Goal: Task Accomplishment & Management: Manage account settings

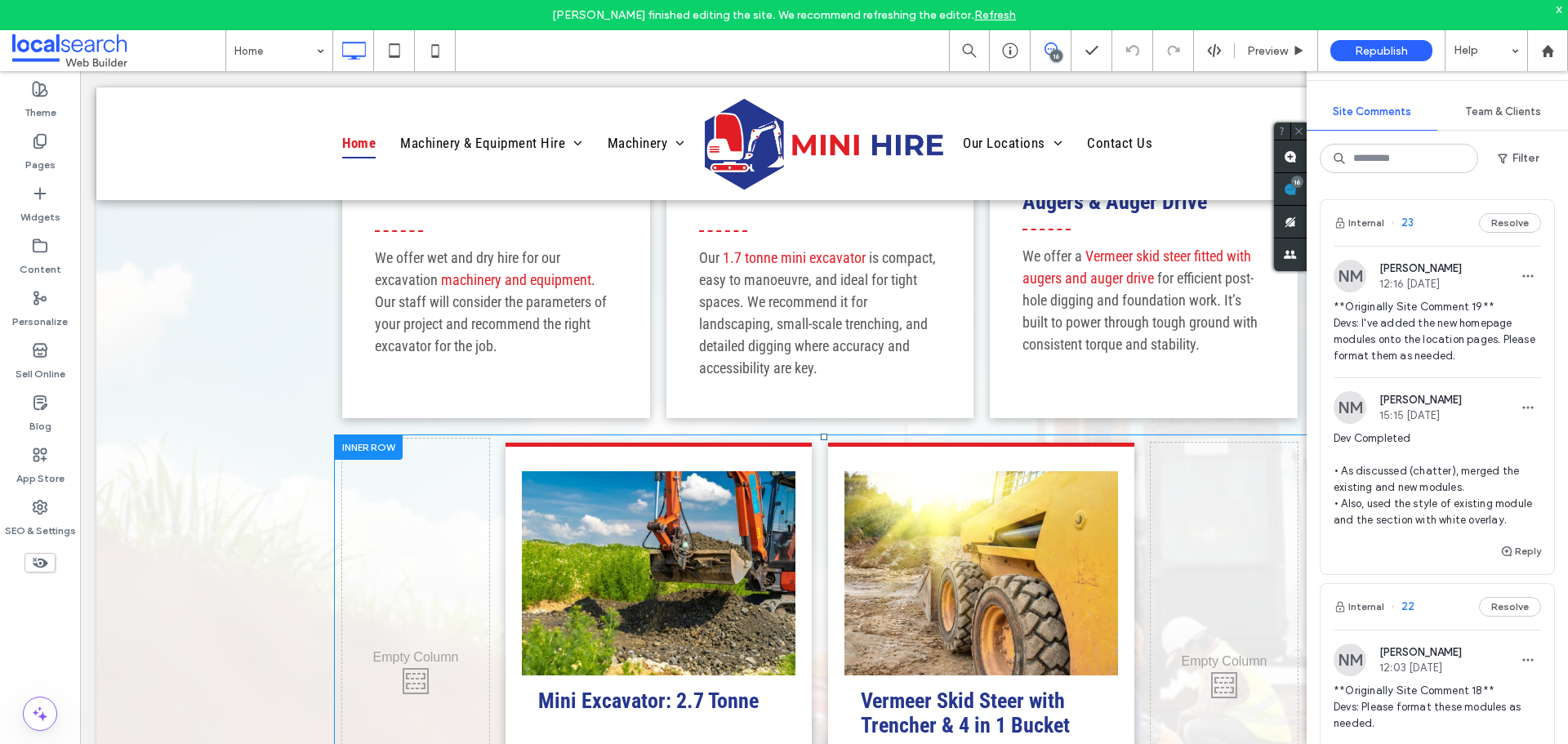
scroll to position [1062, 0]
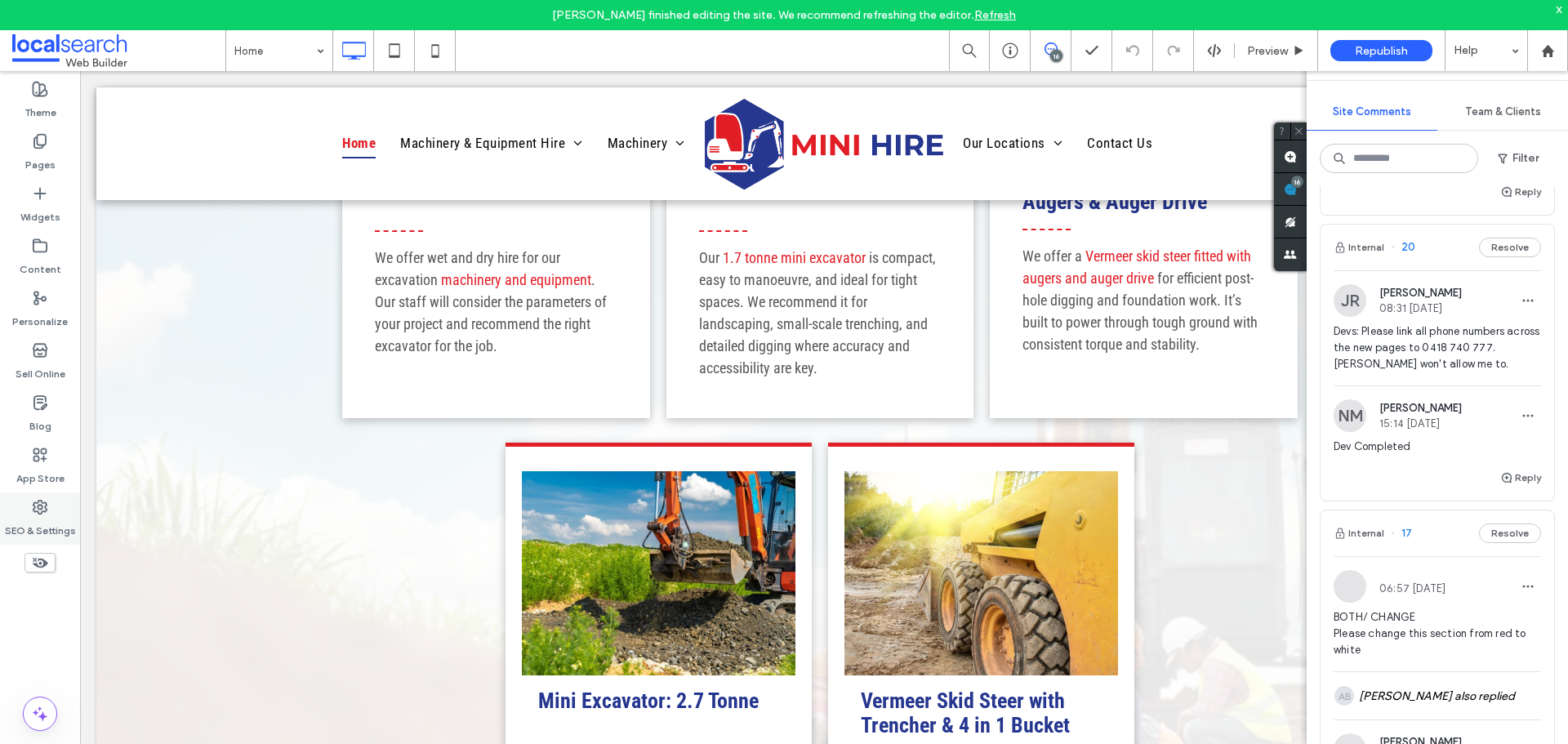
click at [44, 510] on icon at bounding box center [39, 507] width 16 height 16
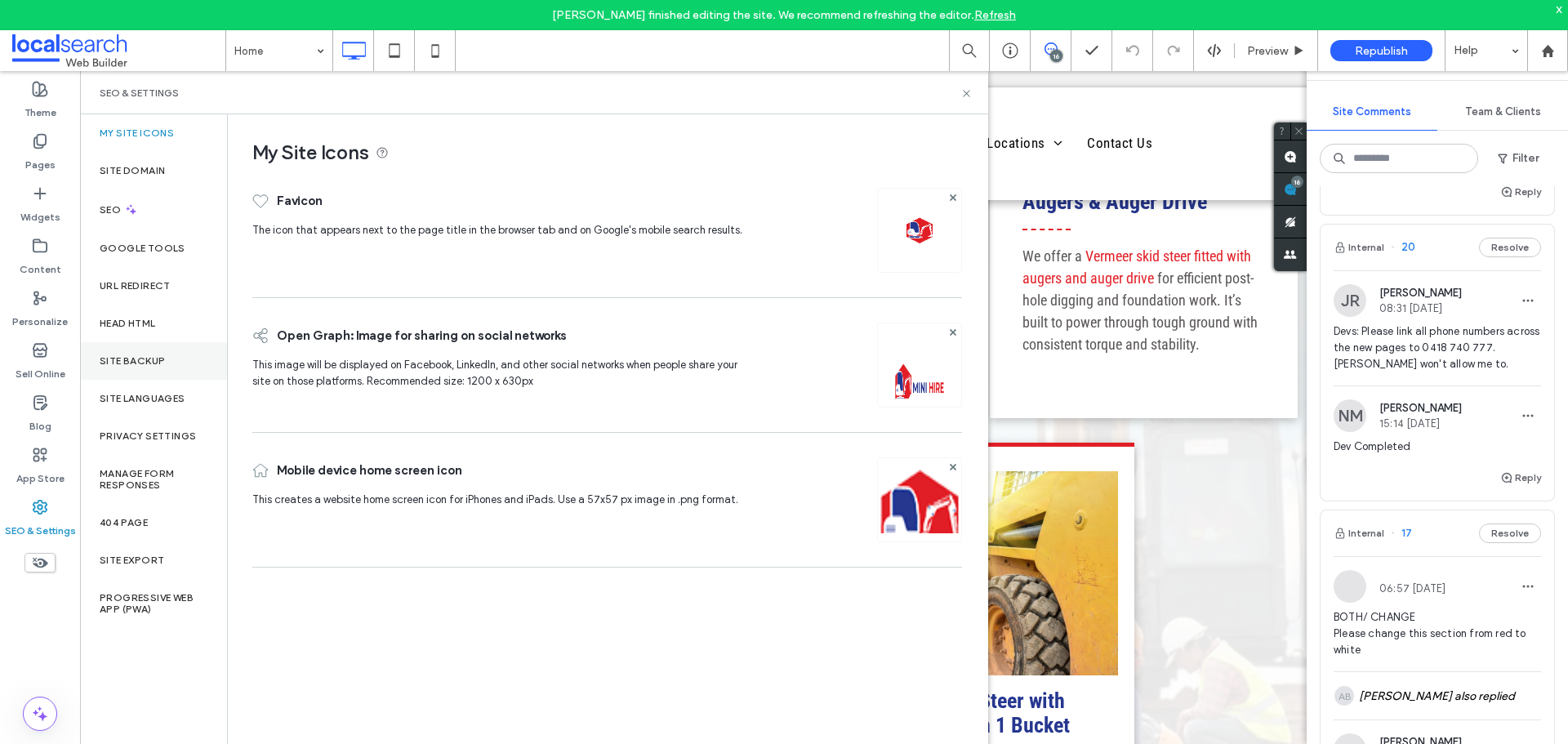
click at [156, 362] on label "Site Backup" at bounding box center [132, 362] width 66 height 11
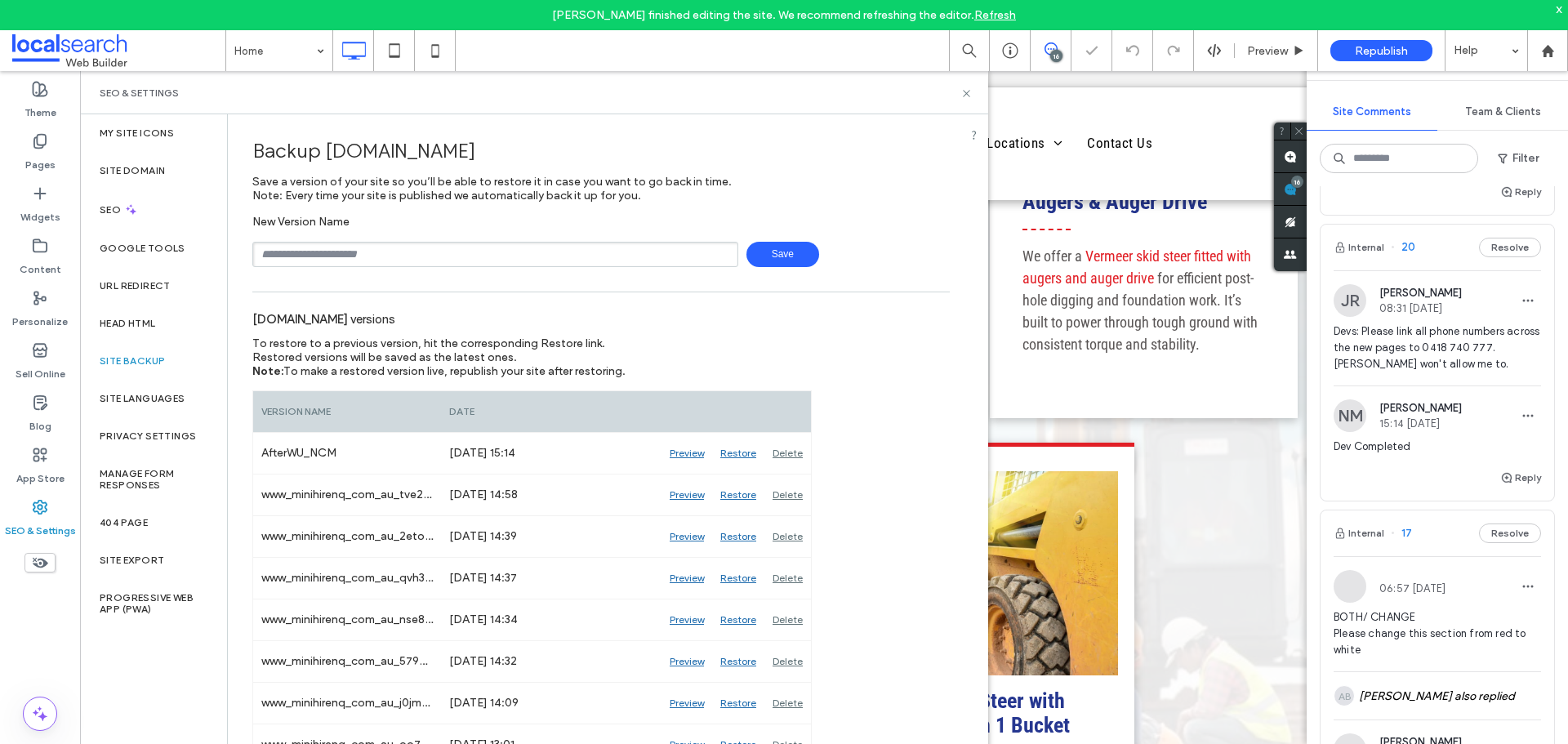
click at [391, 253] on input "text" at bounding box center [494, 254] width 486 height 26
type input "**********"
click at [776, 260] on span "Save" at bounding box center [783, 254] width 72 height 26
click at [964, 92] on icon at bounding box center [966, 93] width 12 height 12
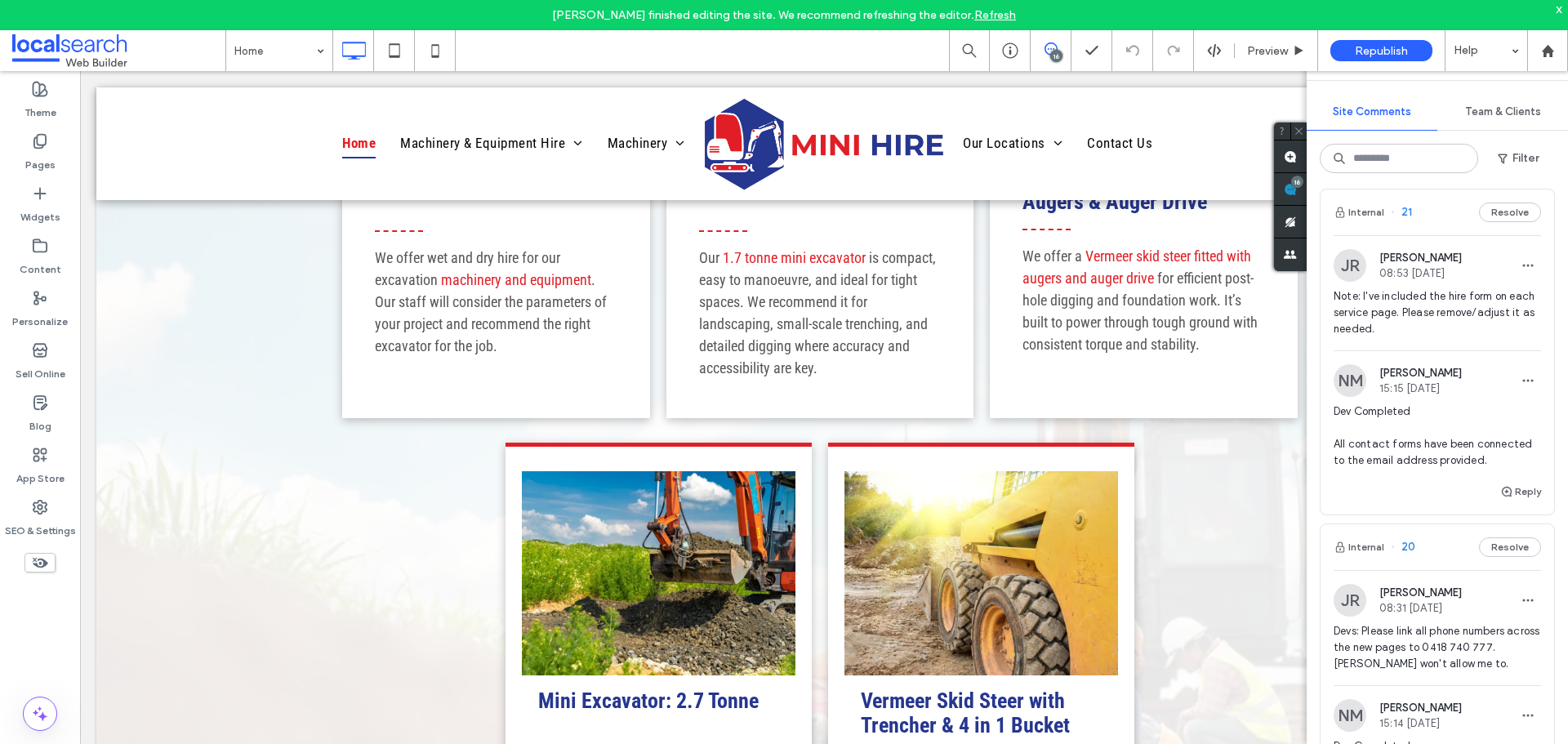
scroll to position [735, 0]
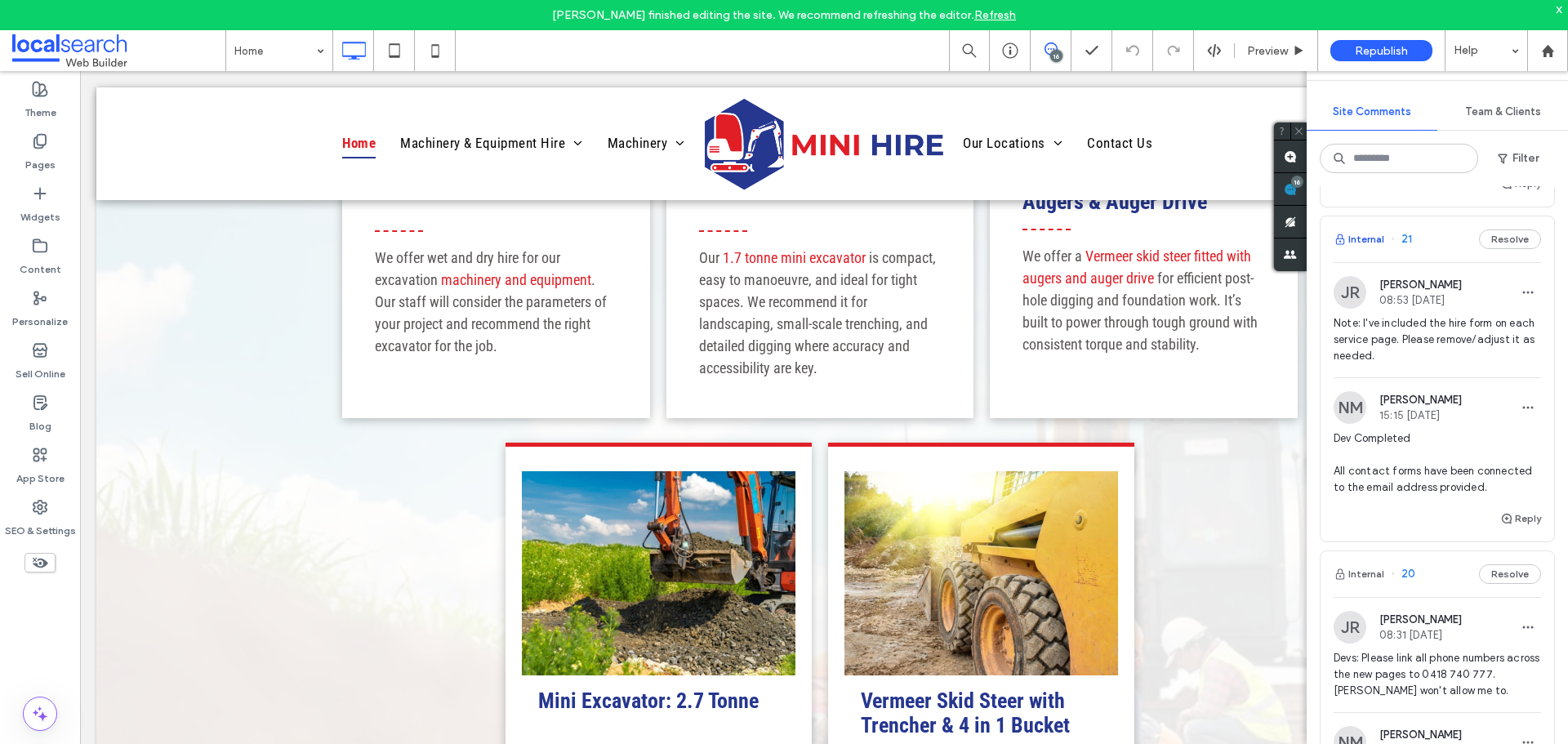
click at [1370, 249] on button "Internal" at bounding box center [1358, 239] width 50 height 20
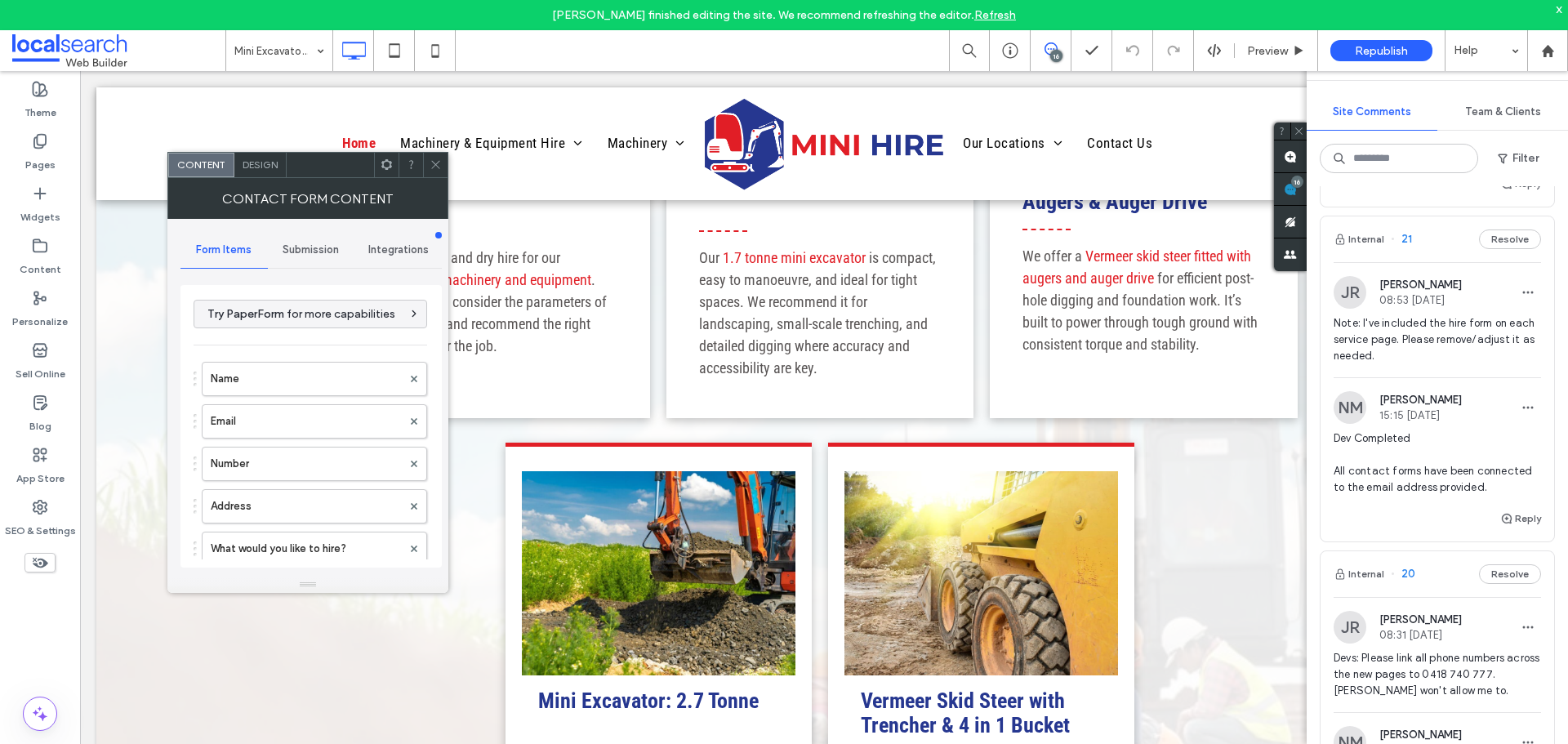
click at [257, 163] on span "Design" at bounding box center [260, 165] width 35 height 12
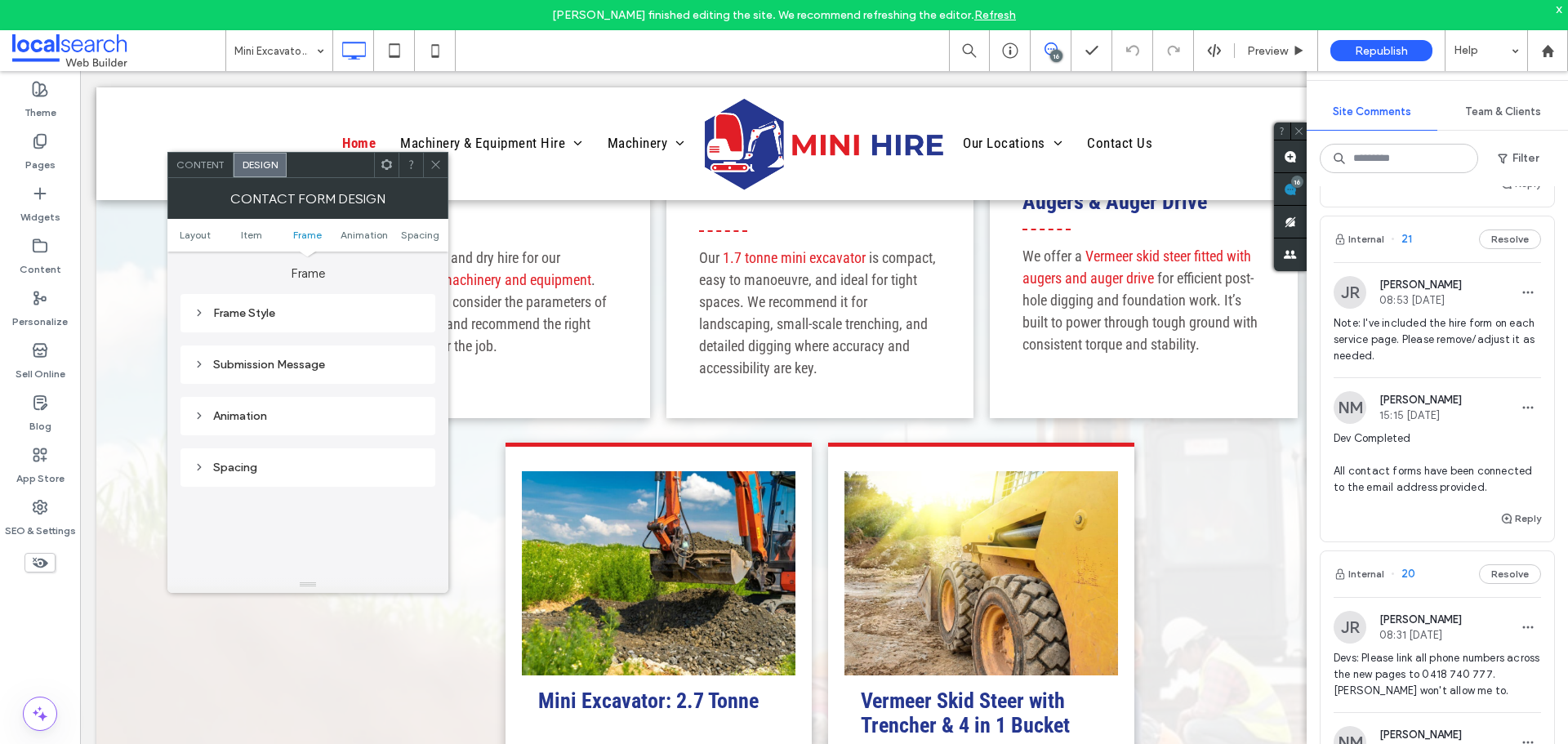
scroll to position [490, 0]
click at [292, 262] on div "Frame Style" at bounding box center [308, 269] width 228 height 22
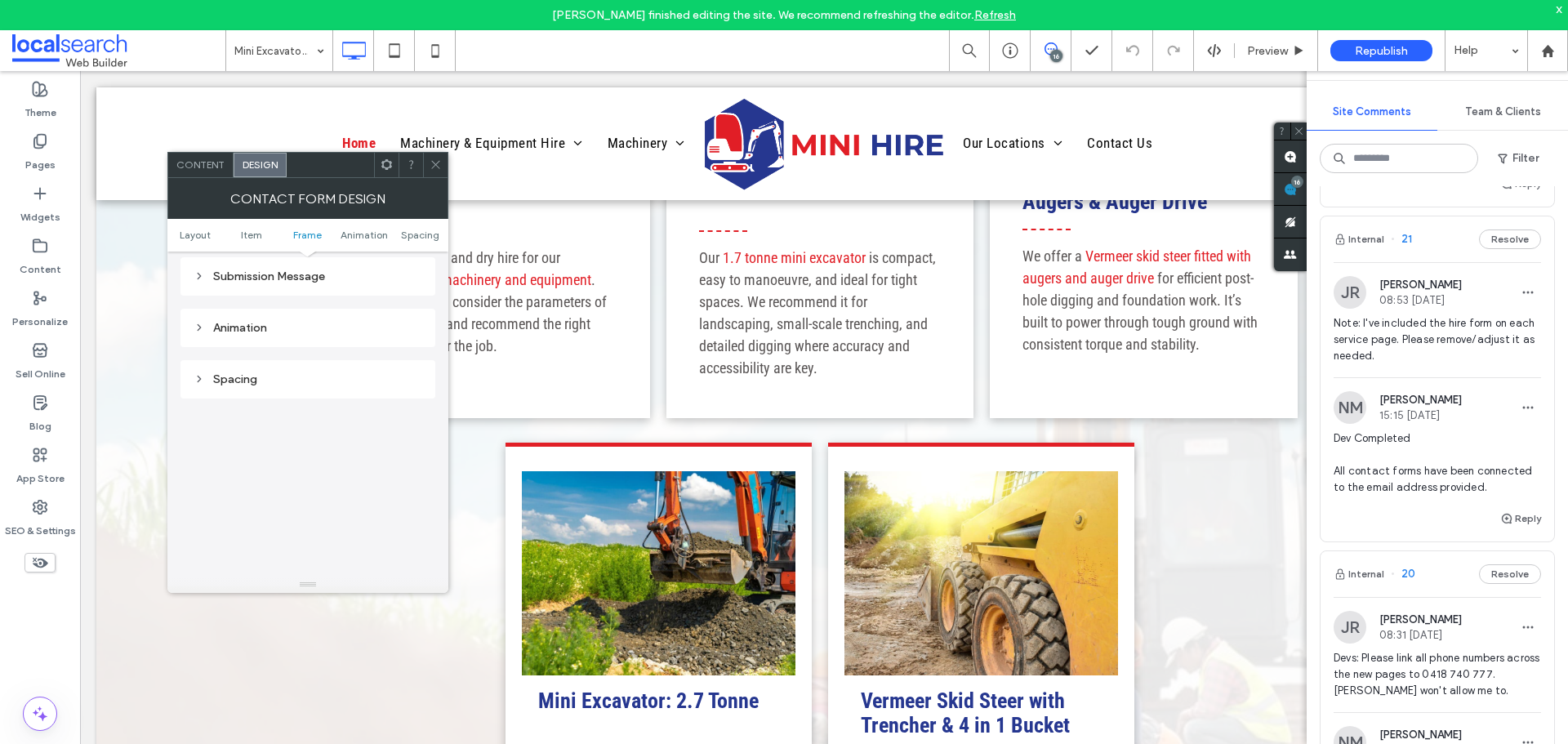
scroll to position [735, 0]
click at [309, 305] on div "Animation" at bounding box center [308, 324] width 255 height 38
click at [305, 316] on div "Animation" at bounding box center [308, 324] width 228 height 22
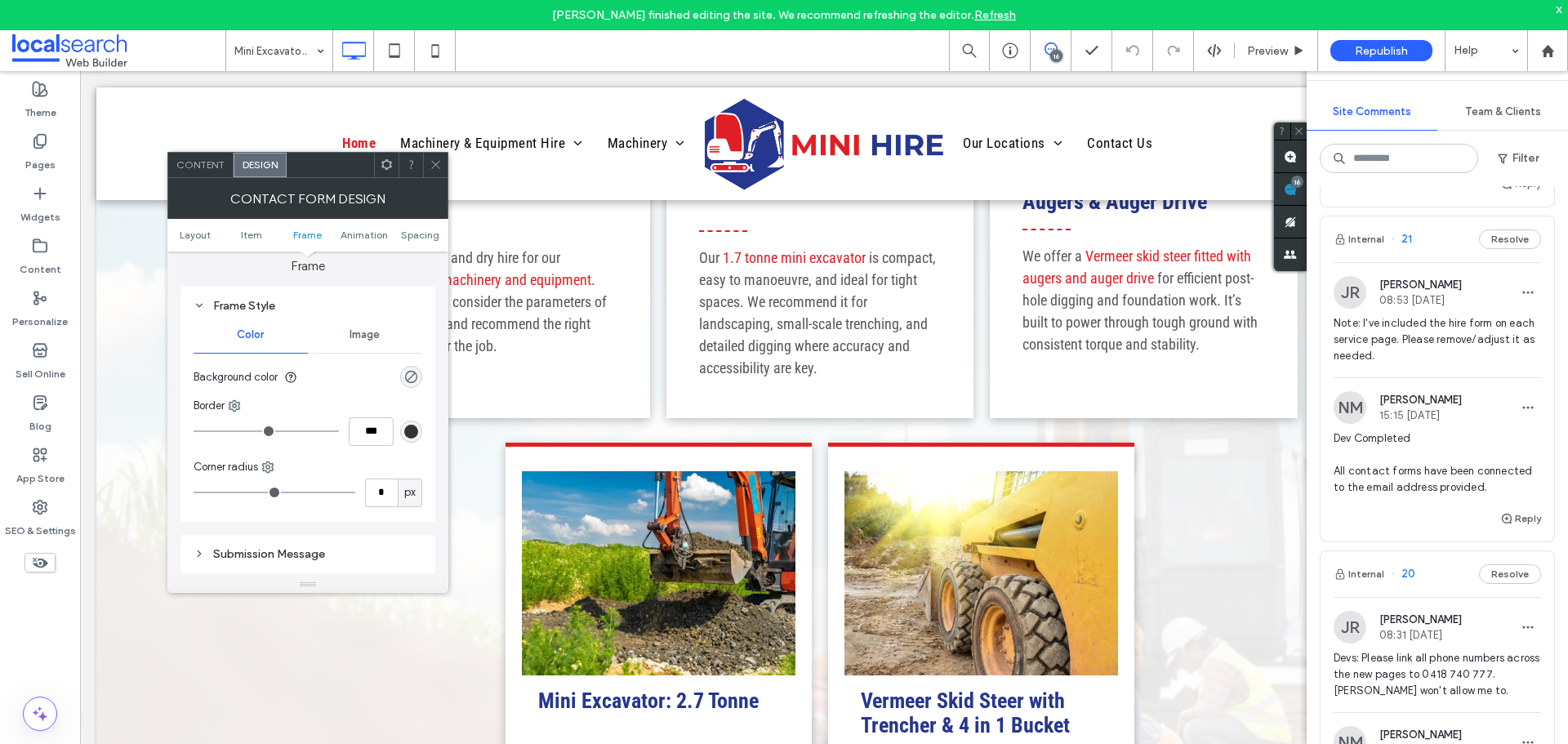
scroll to position [490, 0]
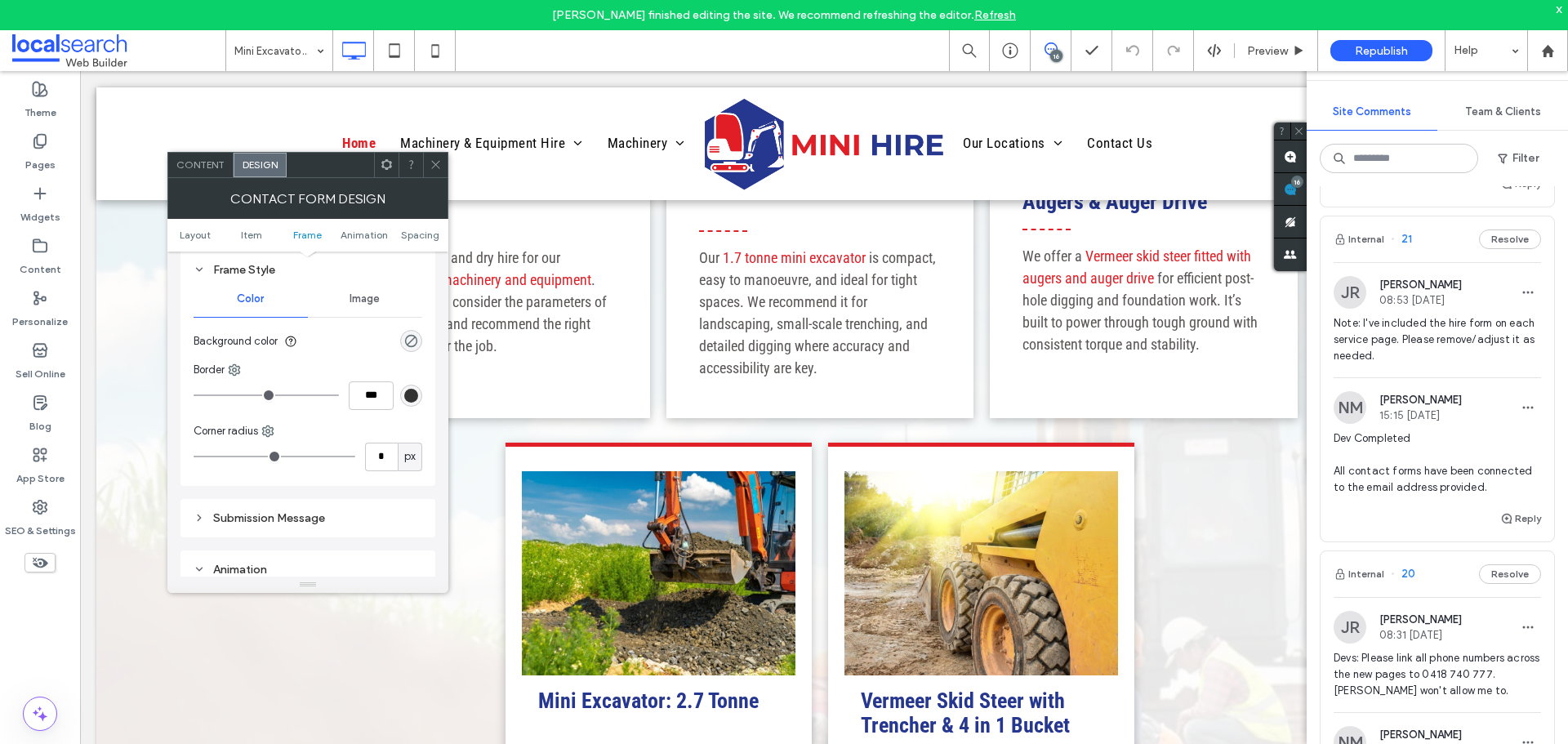
click at [385, 171] on span at bounding box center [386, 166] width 12 height 25
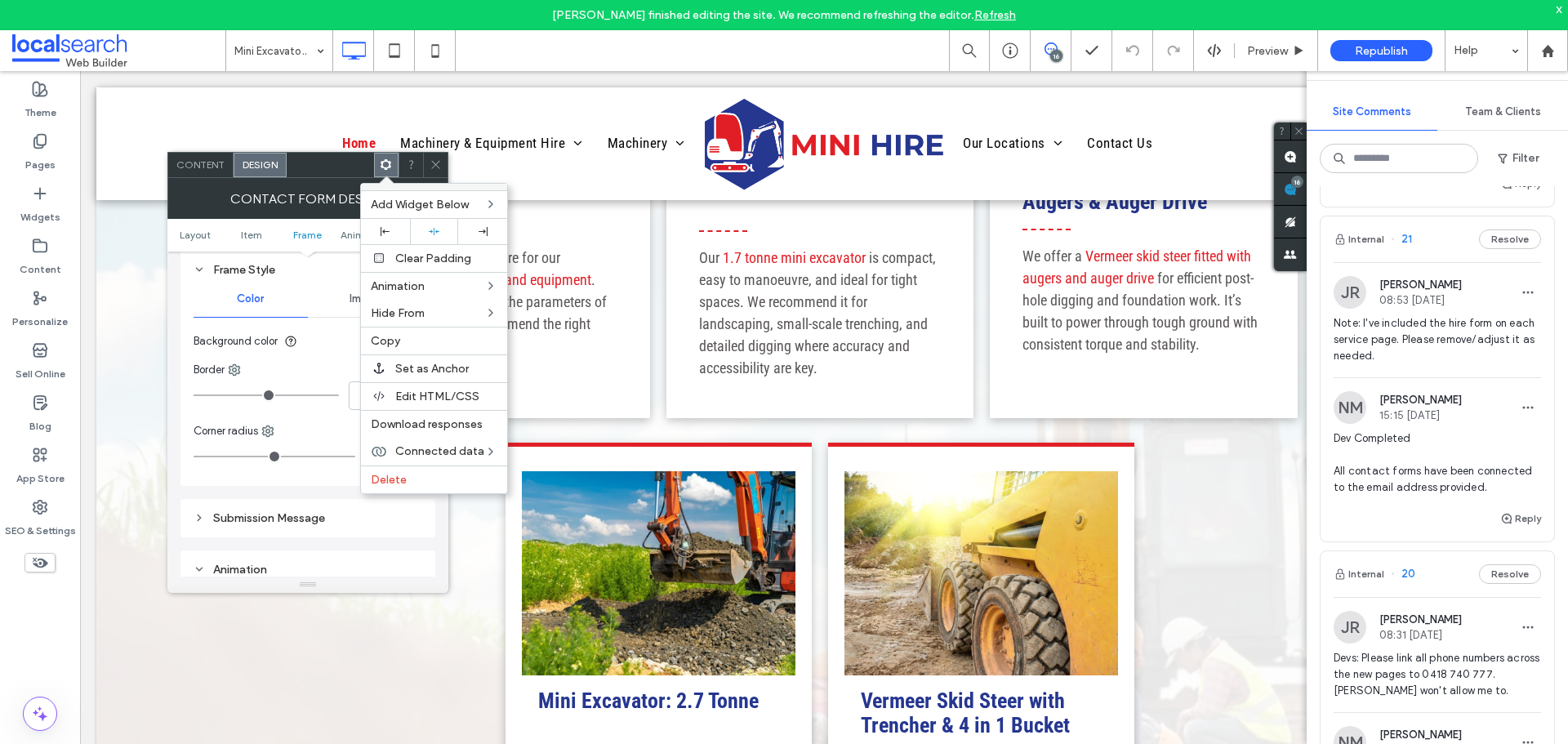
click at [445, 166] on div at bounding box center [436, 166] width 25 height 25
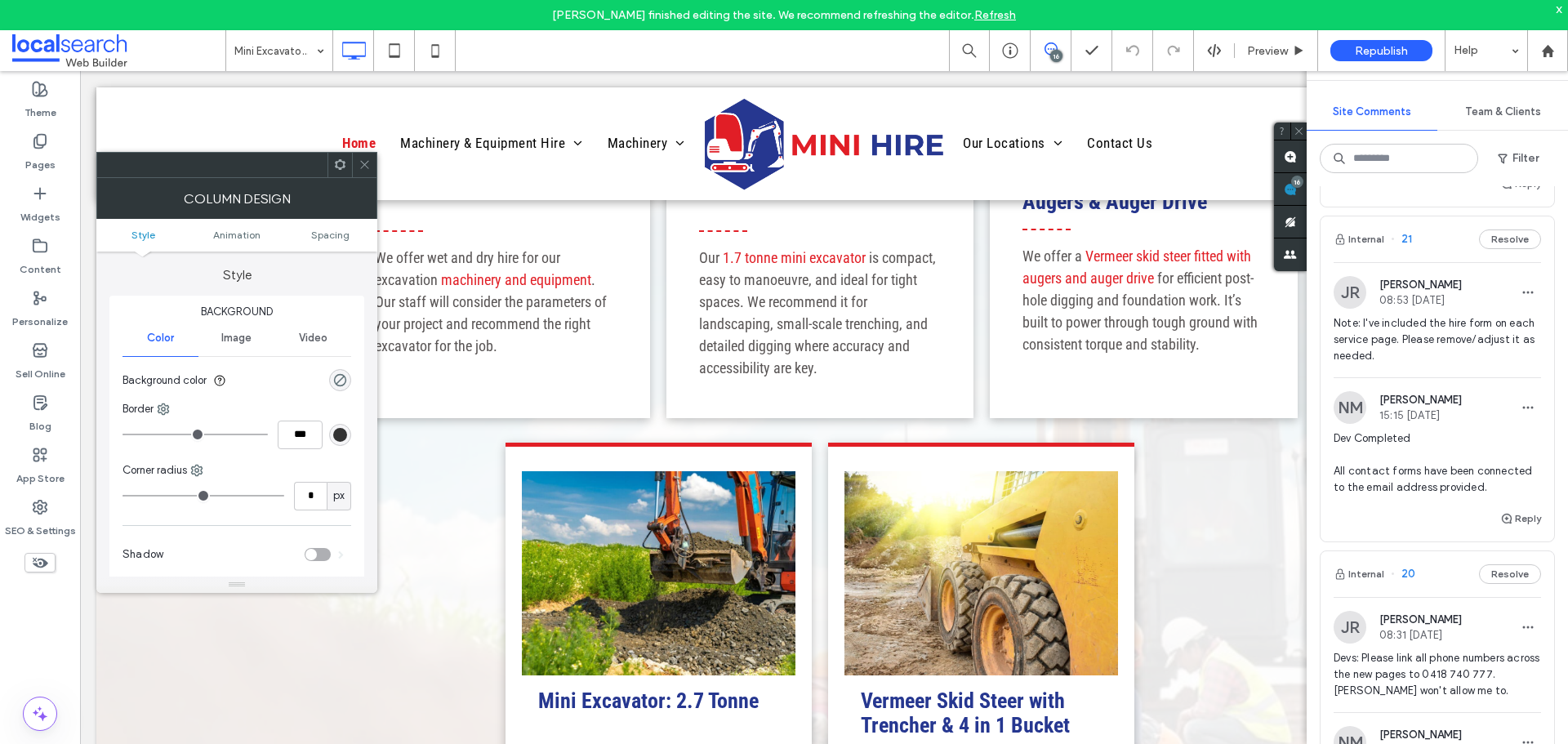
click at [326, 553] on div "toggle" at bounding box center [317, 555] width 26 height 13
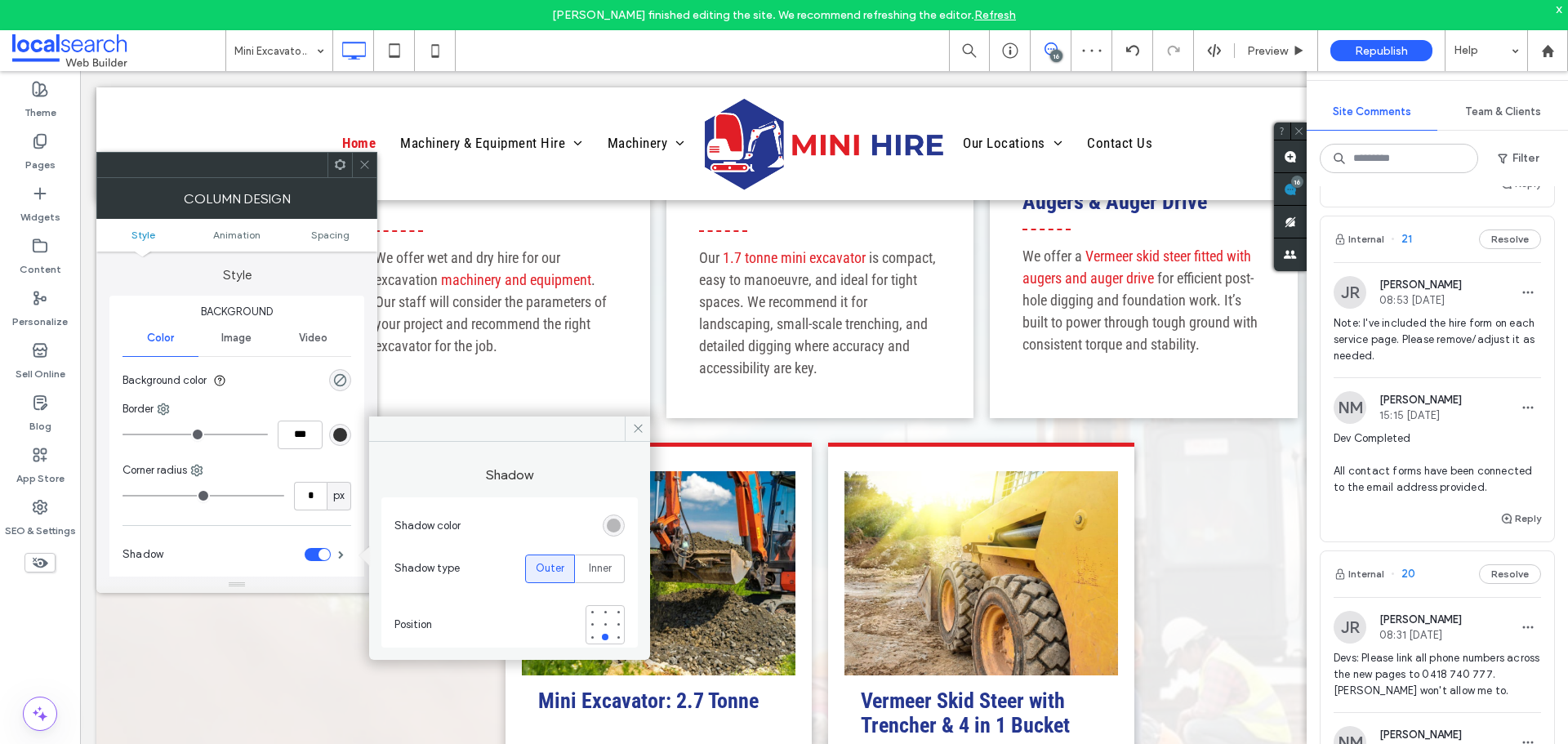
click at [366, 168] on icon at bounding box center [364, 165] width 12 height 12
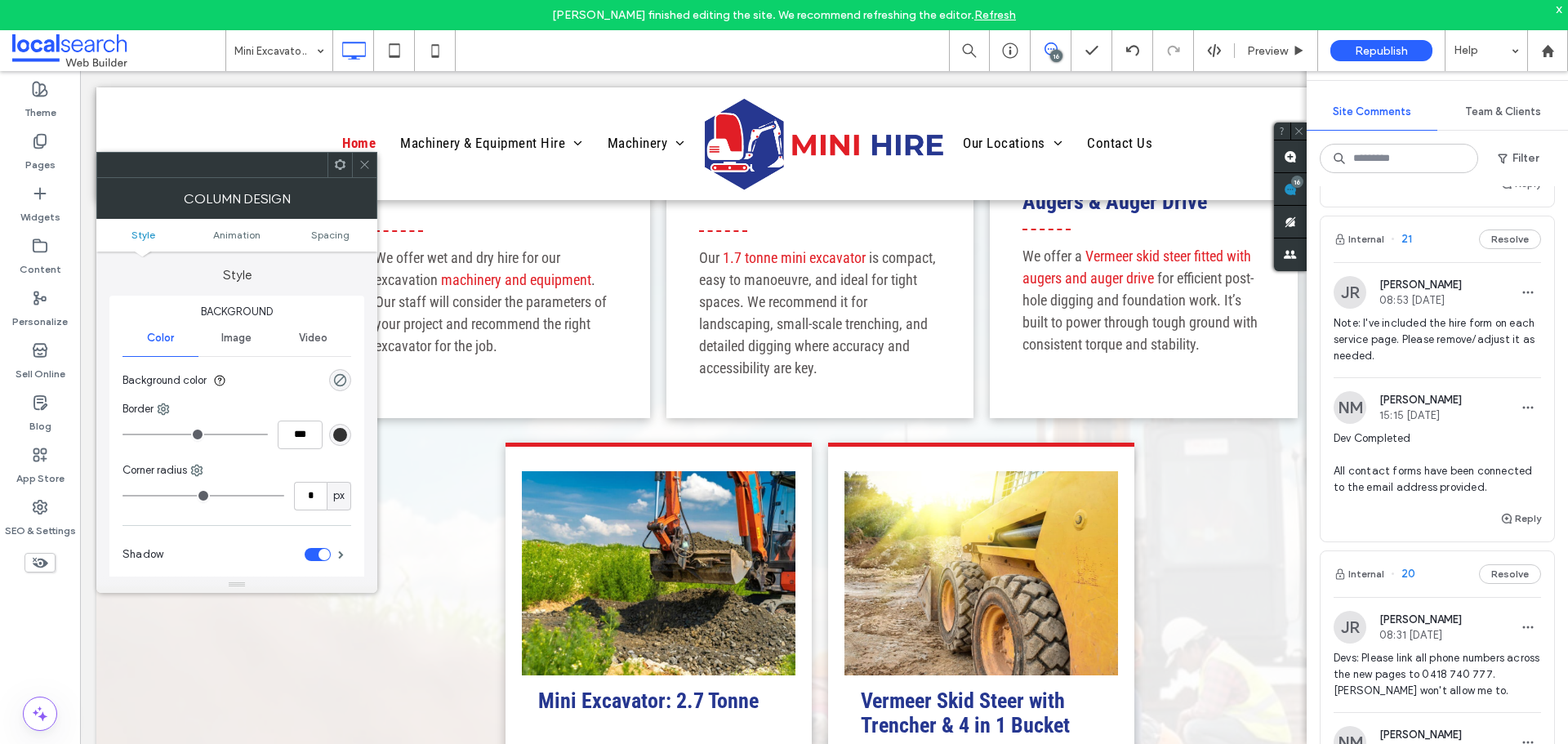
click at [316, 556] on div "toggle" at bounding box center [317, 555] width 26 height 13
click at [370, 170] on span at bounding box center [364, 166] width 12 height 25
click at [319, 556] on div "toggle" at bounding box center [317, 555] width 26 height 13
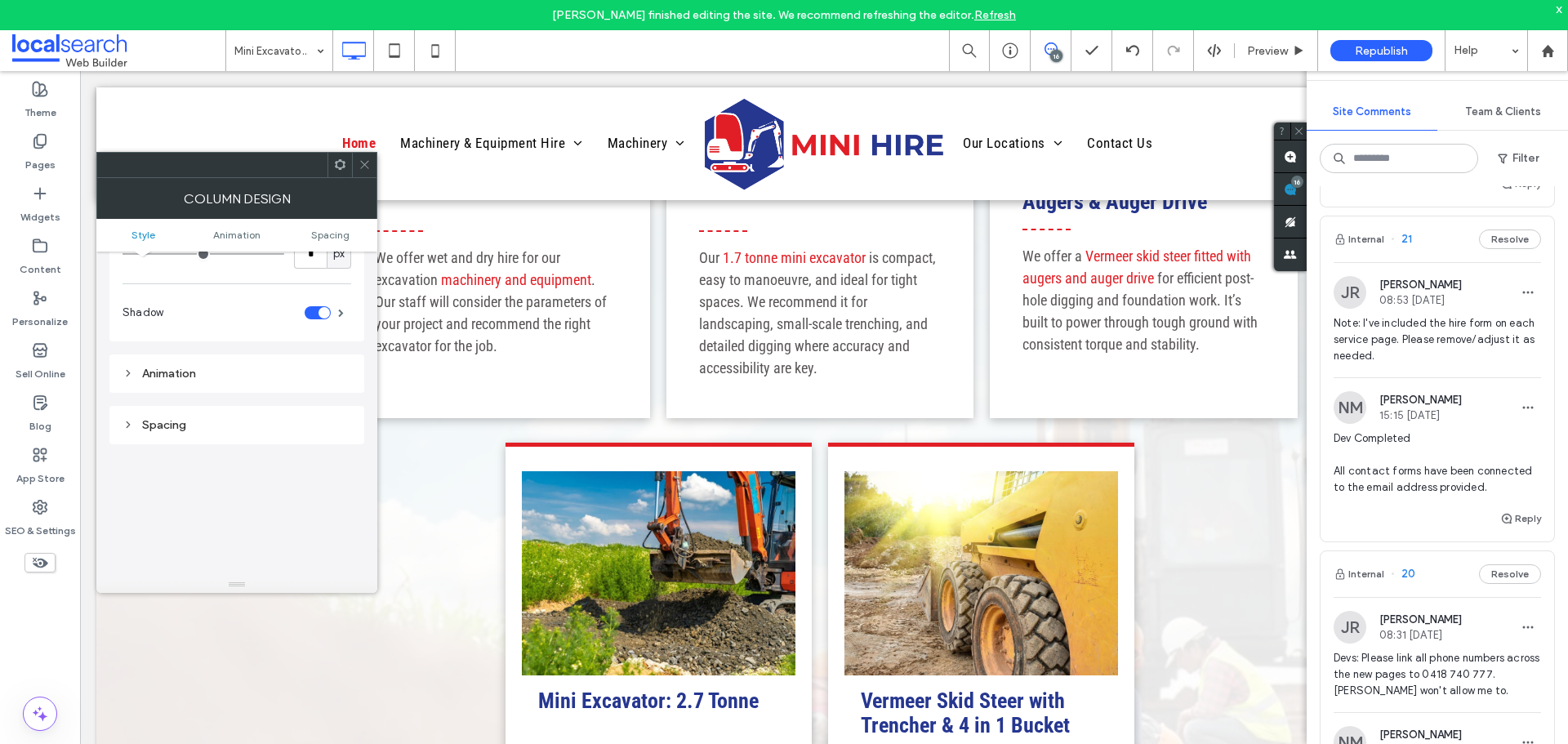
scroll to position [245, 0]
click at [189, 433] on div "Spacing" at bounding box center [237, 421] width 255 height 38
click at [196, 420] on div "Spacing" at bounding box center [237, 421] width 228 height 14
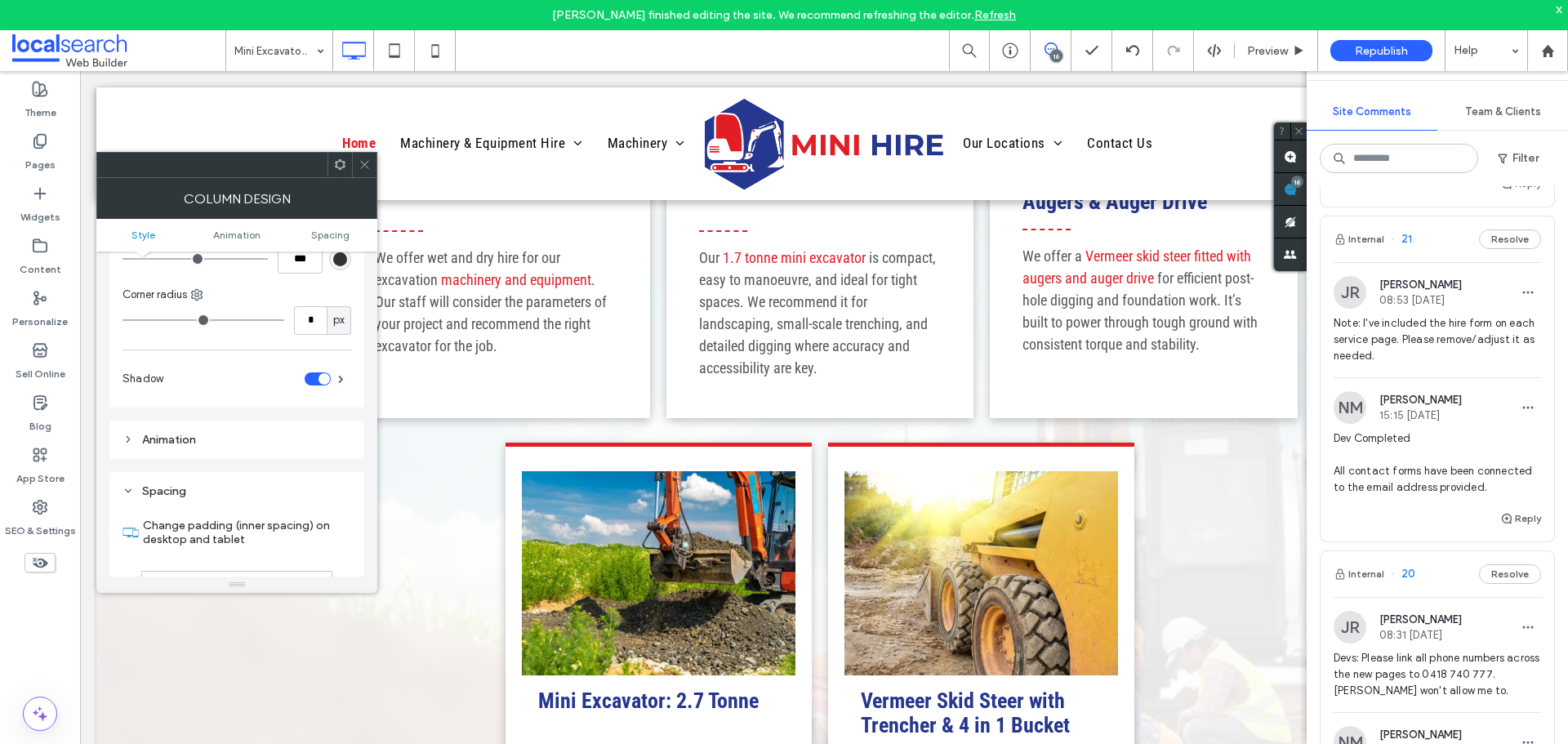
scroll to position [164, 0]
click at [371, 165] on div at bounding box center [364, 166] width 25 height 25
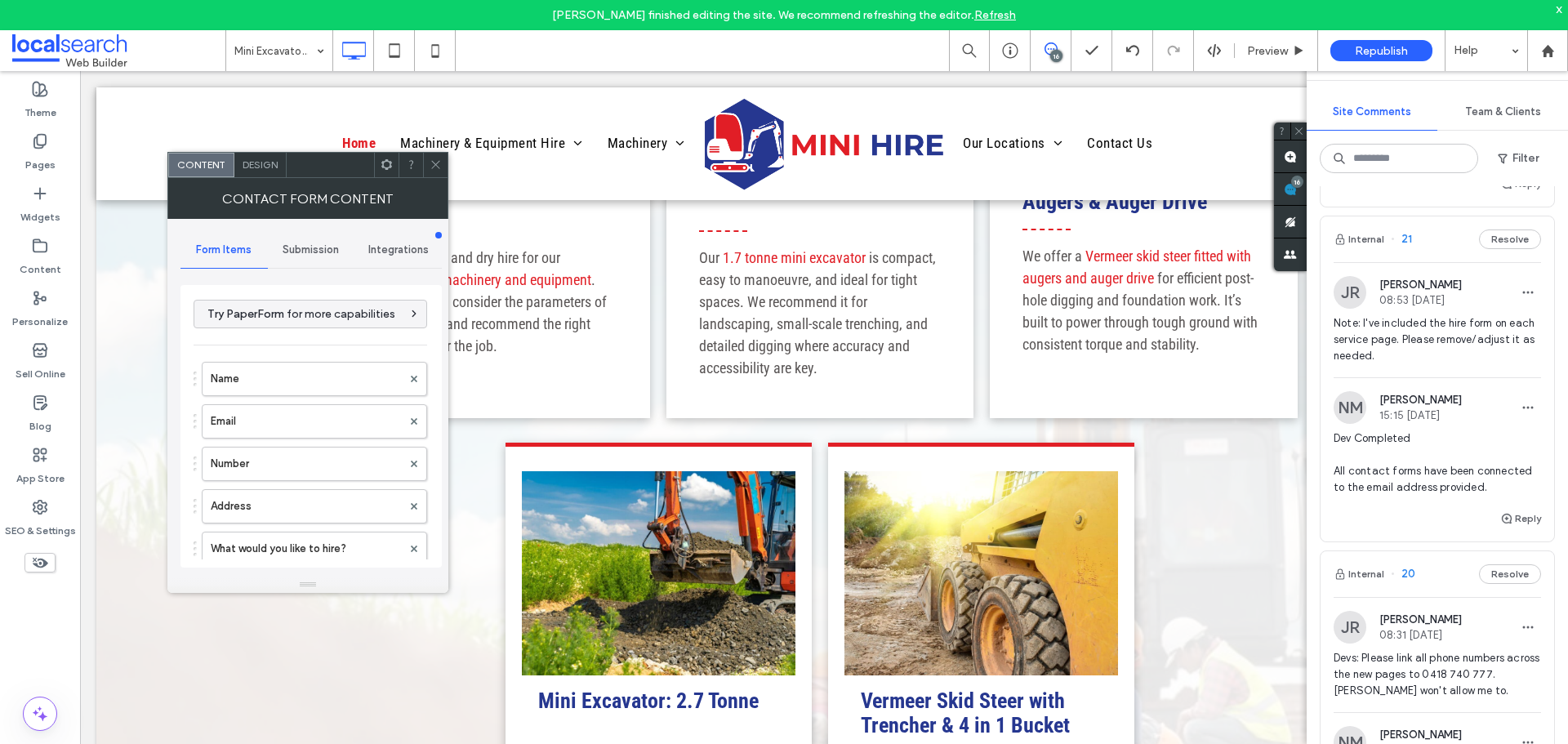
type input "******"
click at [274, 165] on span "Design" at bounding box center [260, 165] width 35 height 12
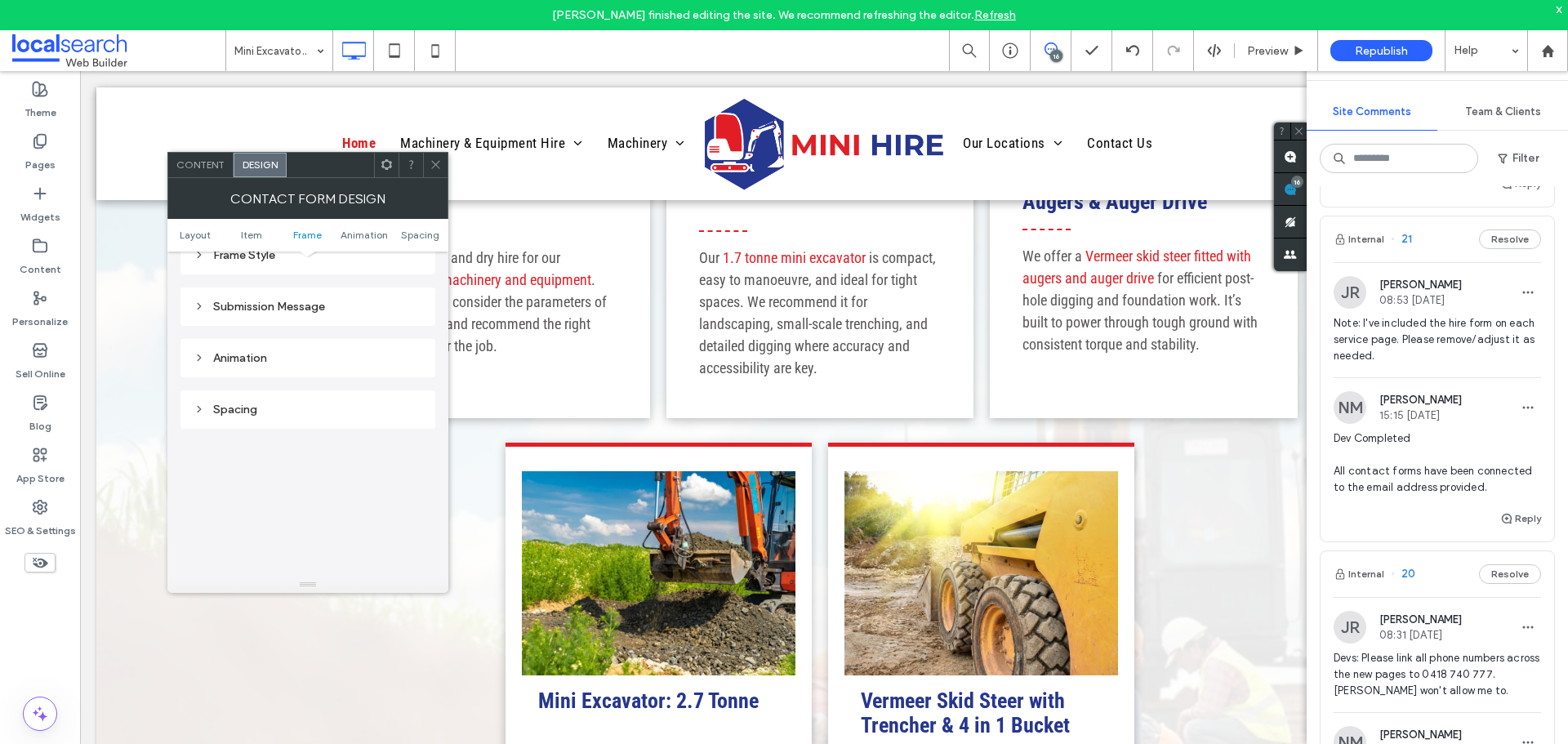
scroll to position [572, 0]
click at [272, 351] on div "Spacing" at bounding box center [308, 343] width 228 height 22
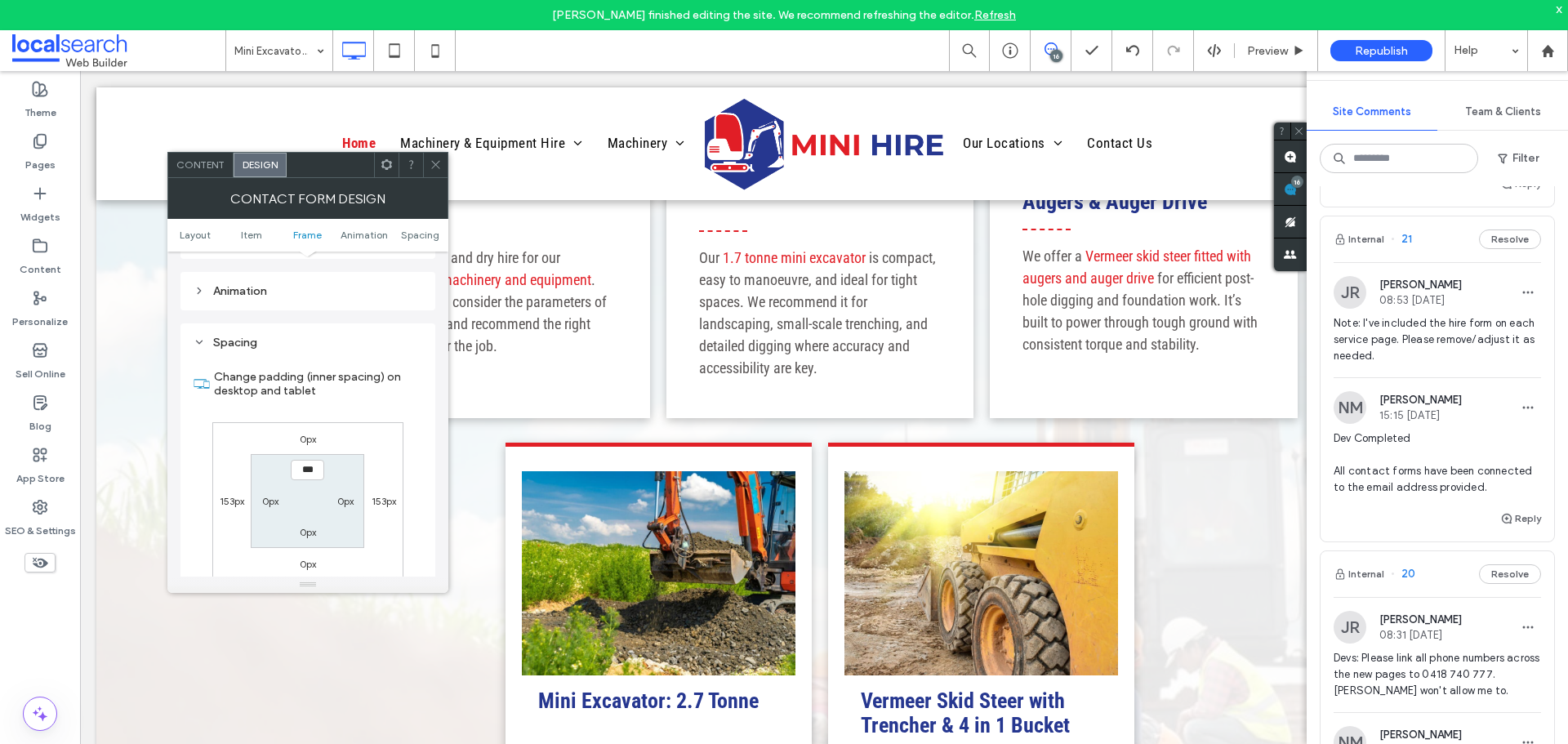
click at [234, 500] on label "153px" at bounding box center [232, 500] width 25 height 12
type input "***"
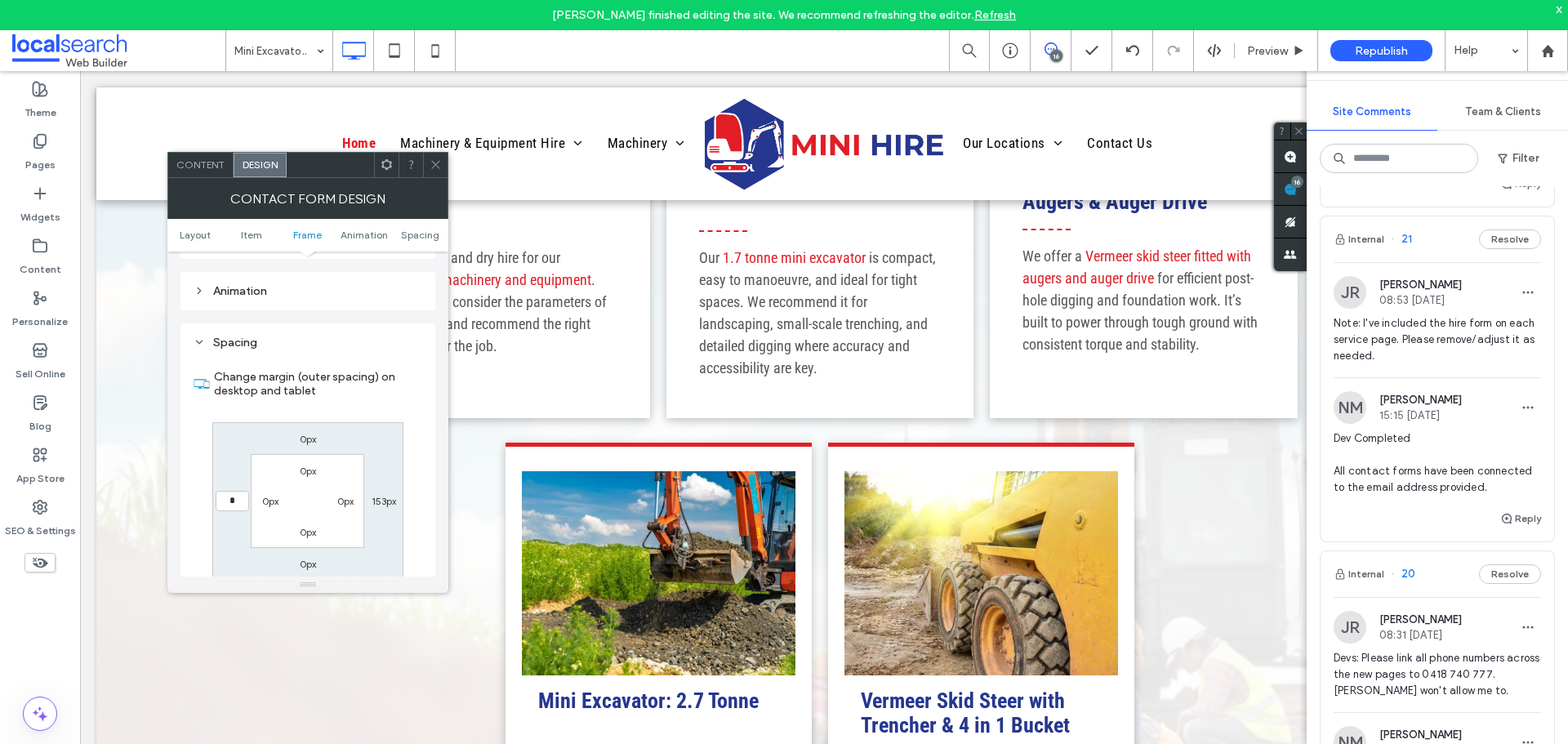
type input "*"
type input "***"
click at [381, 492] on div "0px 153px 0px *** 0px 0px 0px 0px" at bounding box center [307, 501] width 191 height 159
click at [383, 497] on label "153px" at bounding box center [384, 500] width 25 height 12
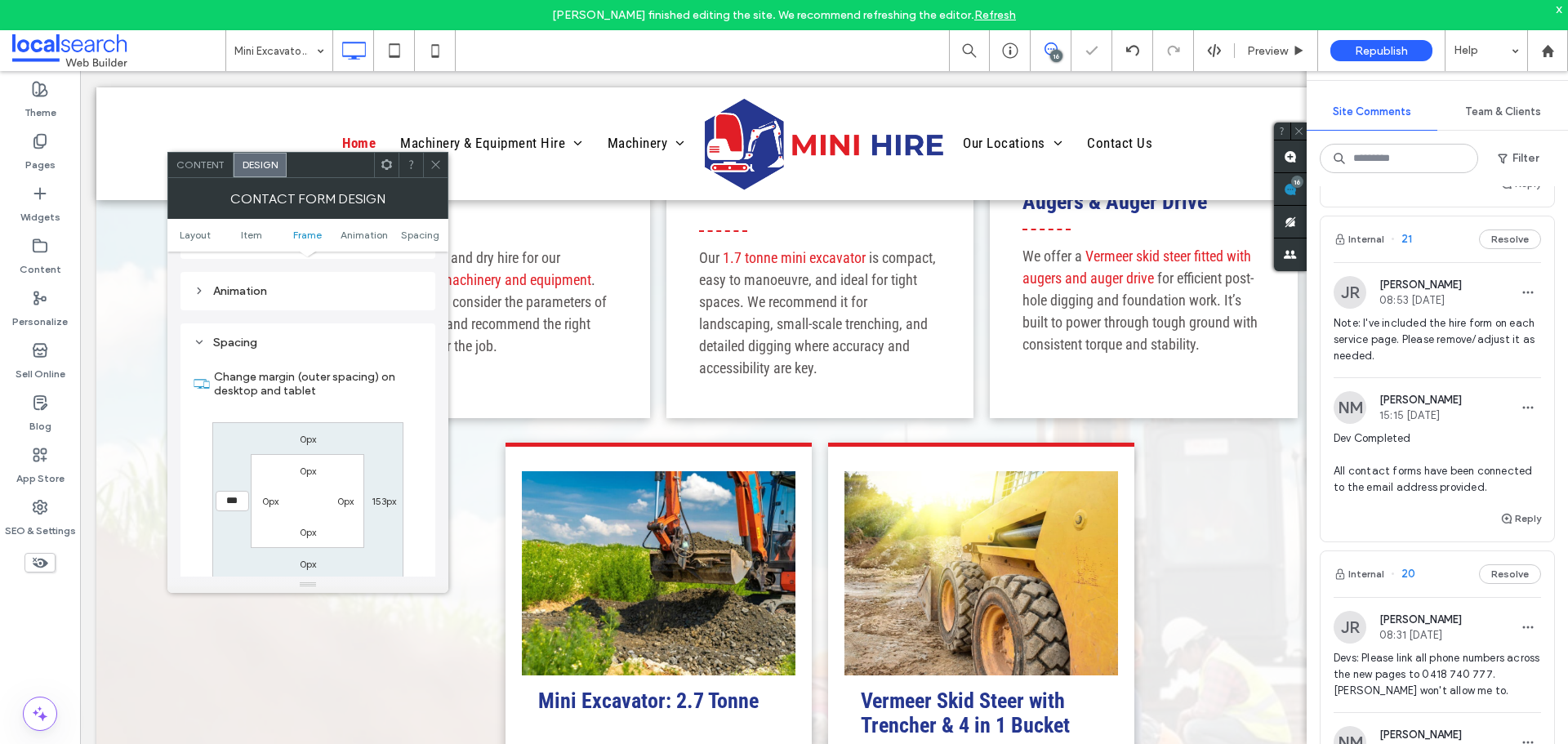
type input "***"
type input "*"
click at [384, 504] on input "***" at bounding box center [383, 500] width 33 height 20
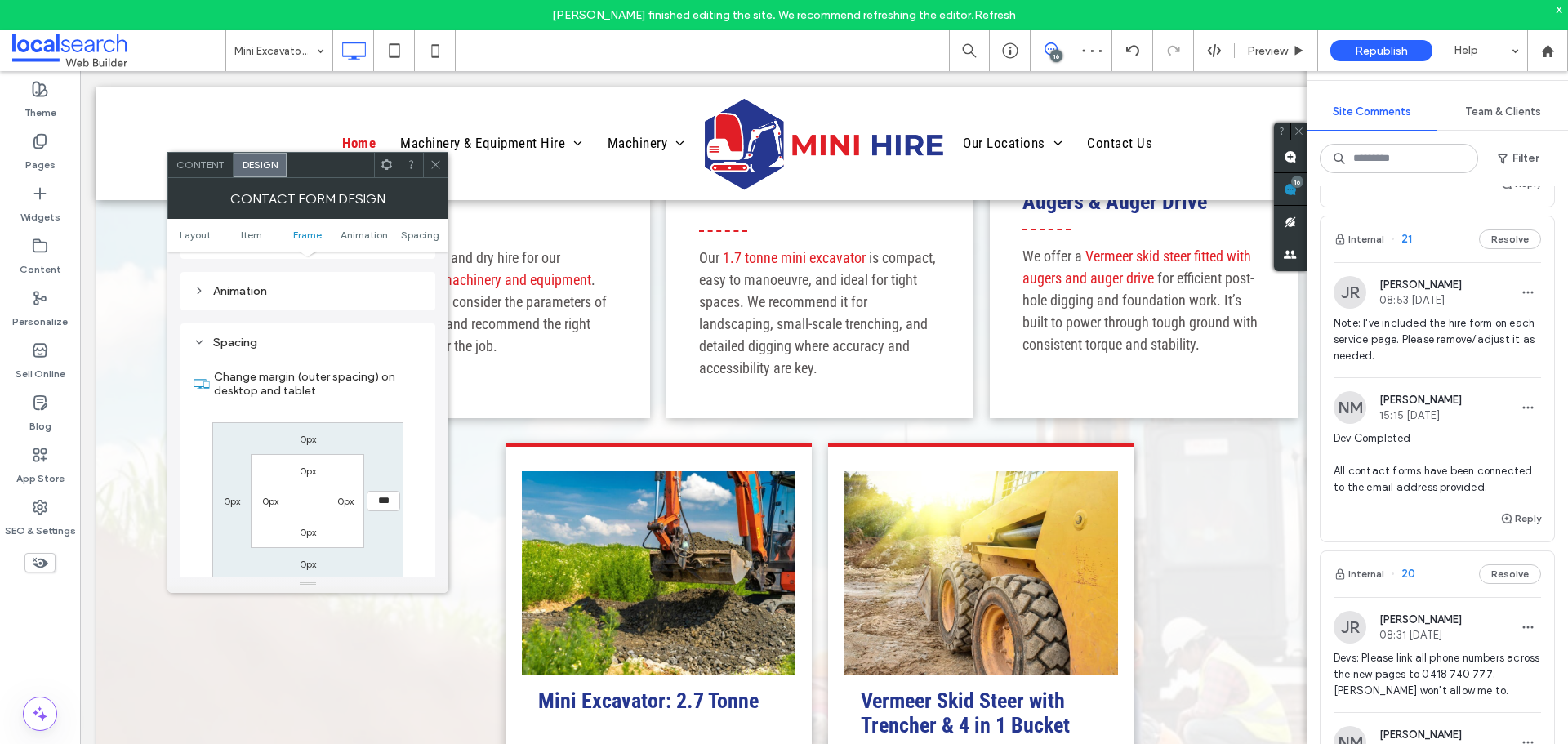
type input "***"
type input "*****"
click at [232, 496] on label "0px" at bounding box center [231, 500] width 16 height 12
type input "*"
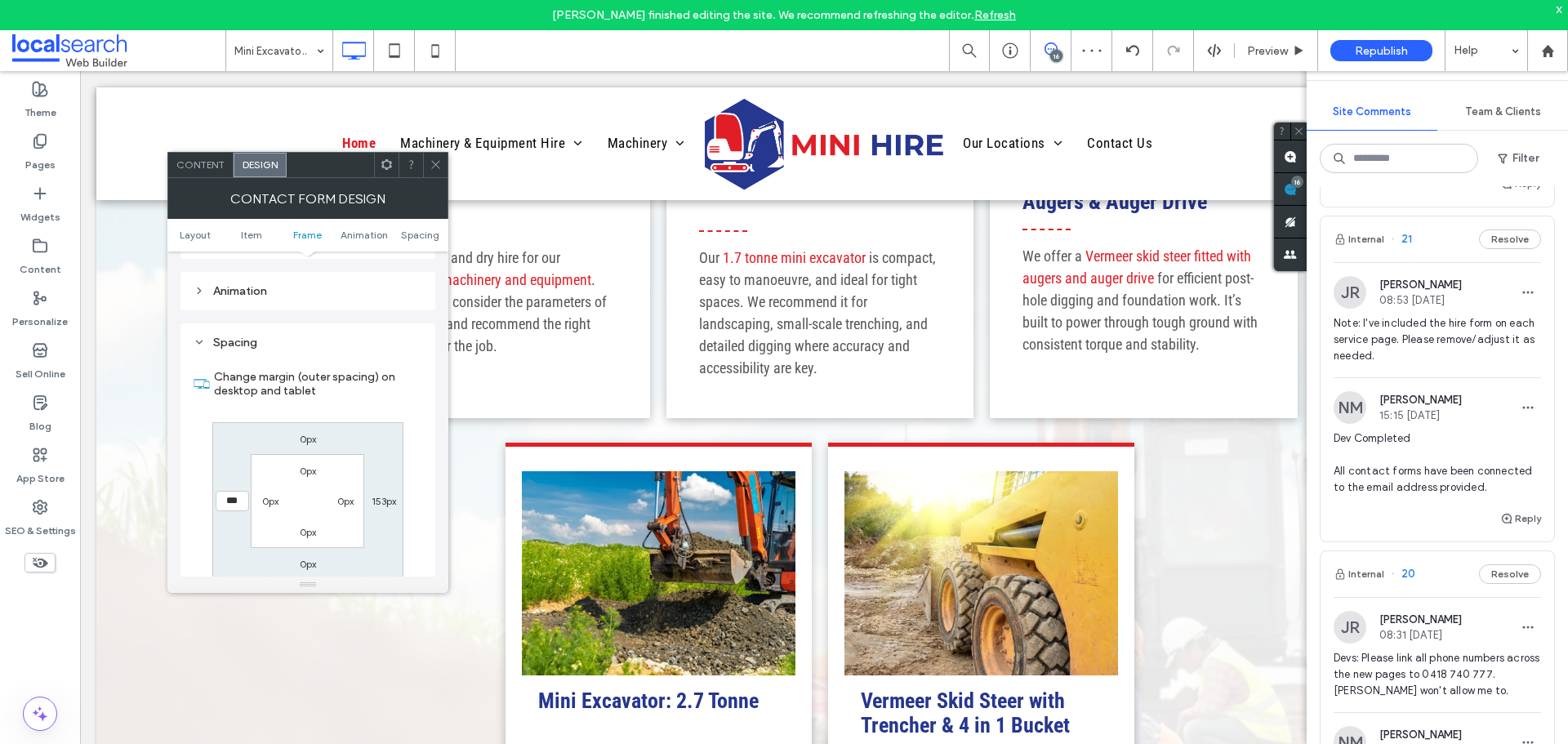
type input "***"
type input "*****"
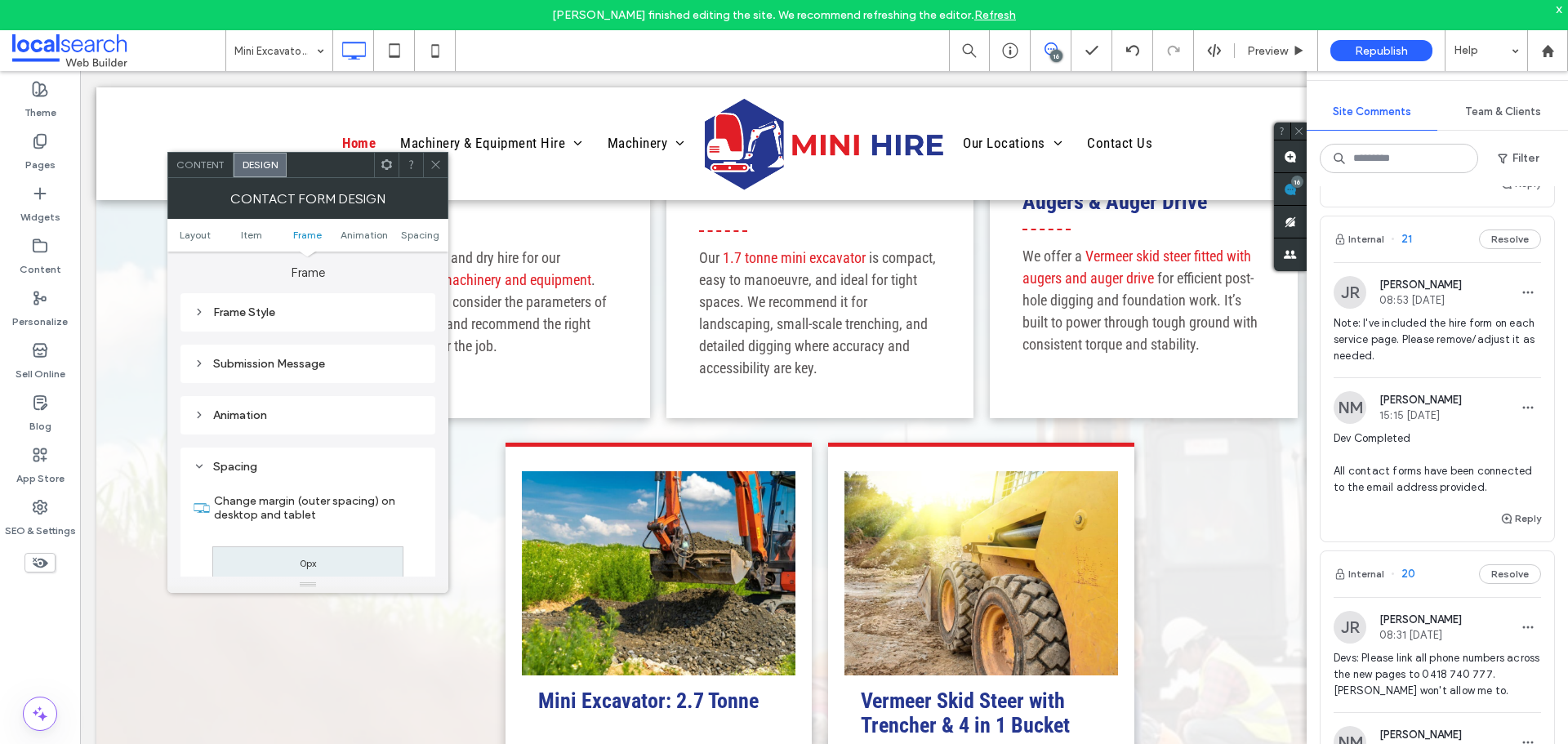
scroll to position [327, 0]
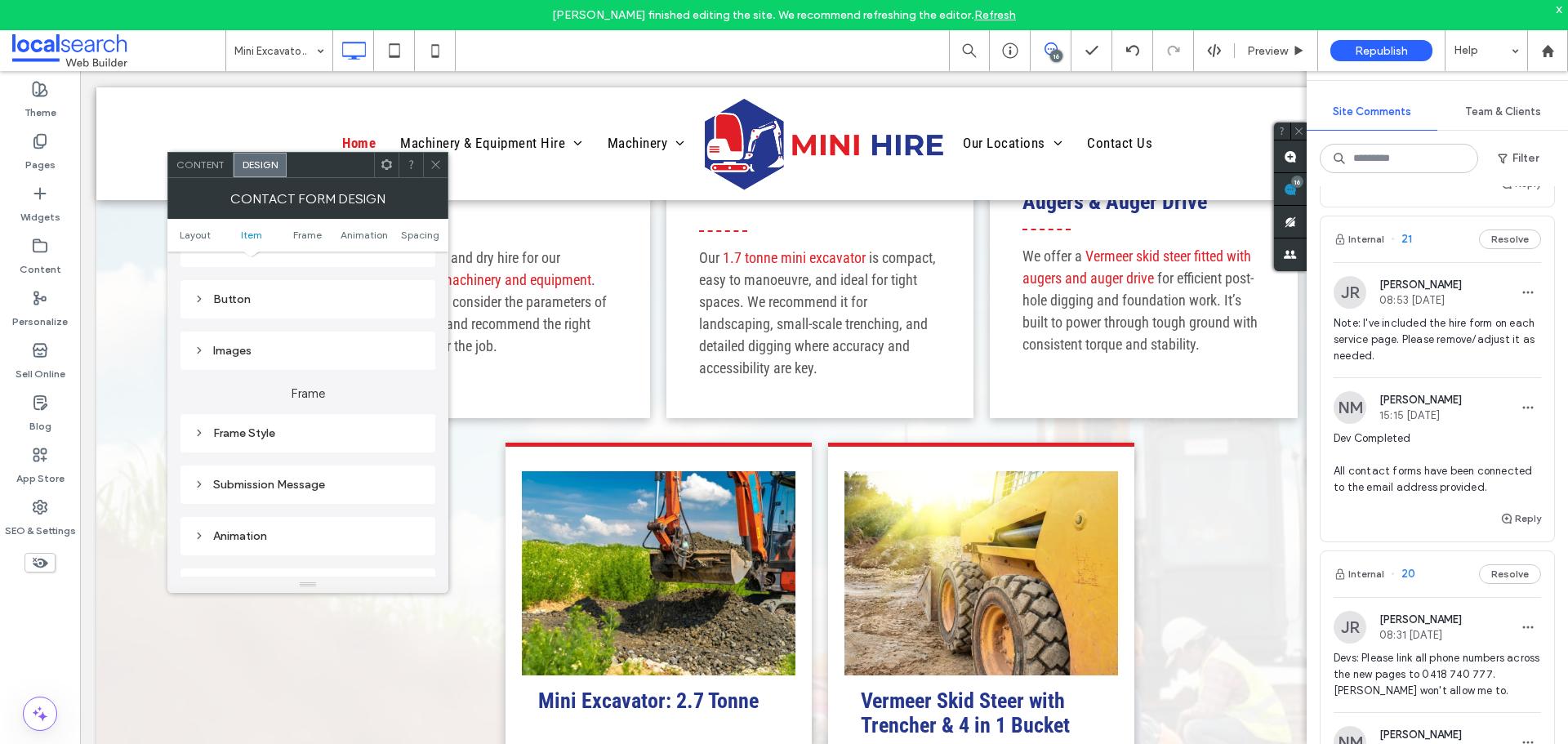
click at [295, 437] on div "Frame Style" at bounding box center [308, 433] width 228 height 14
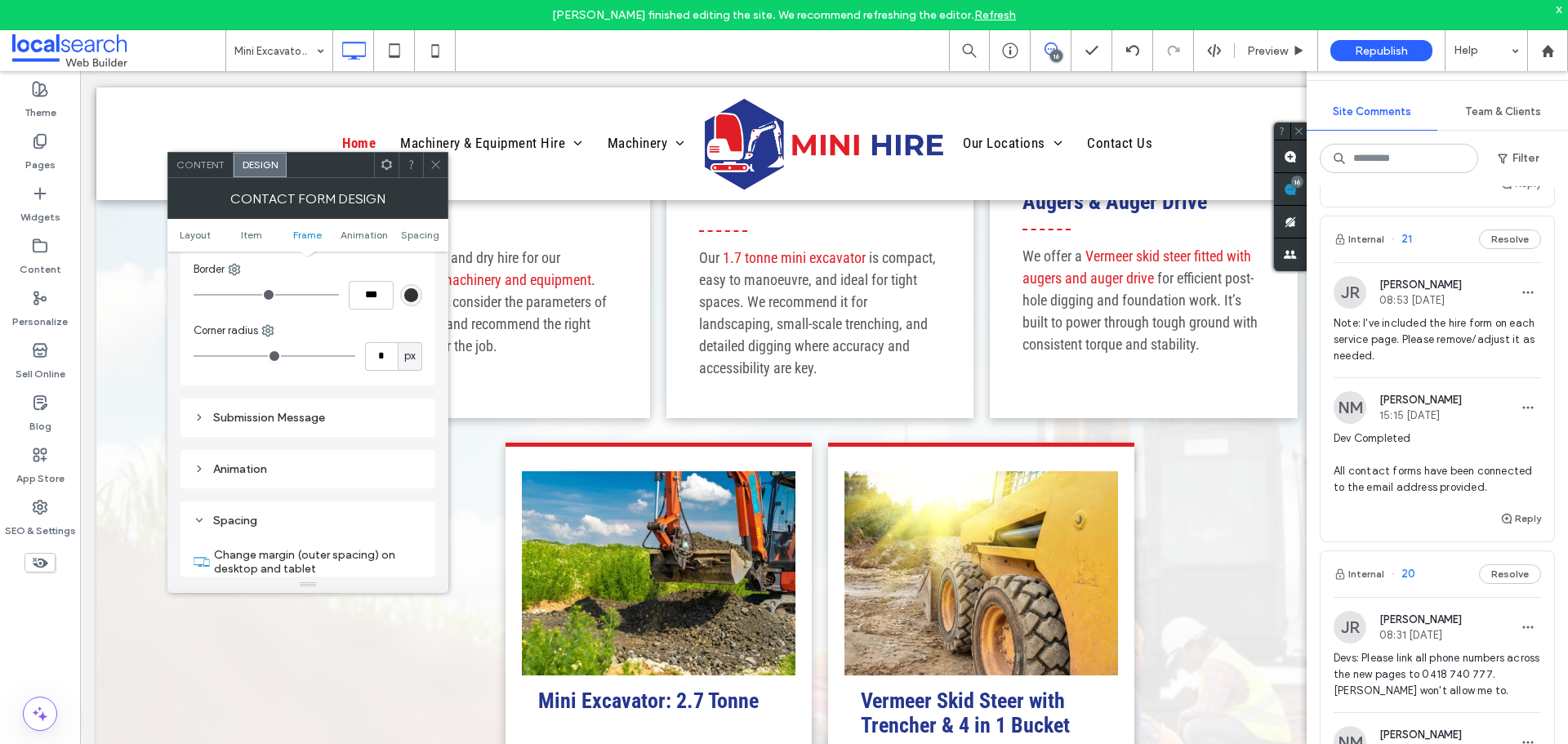
scroll to position [735, 0]
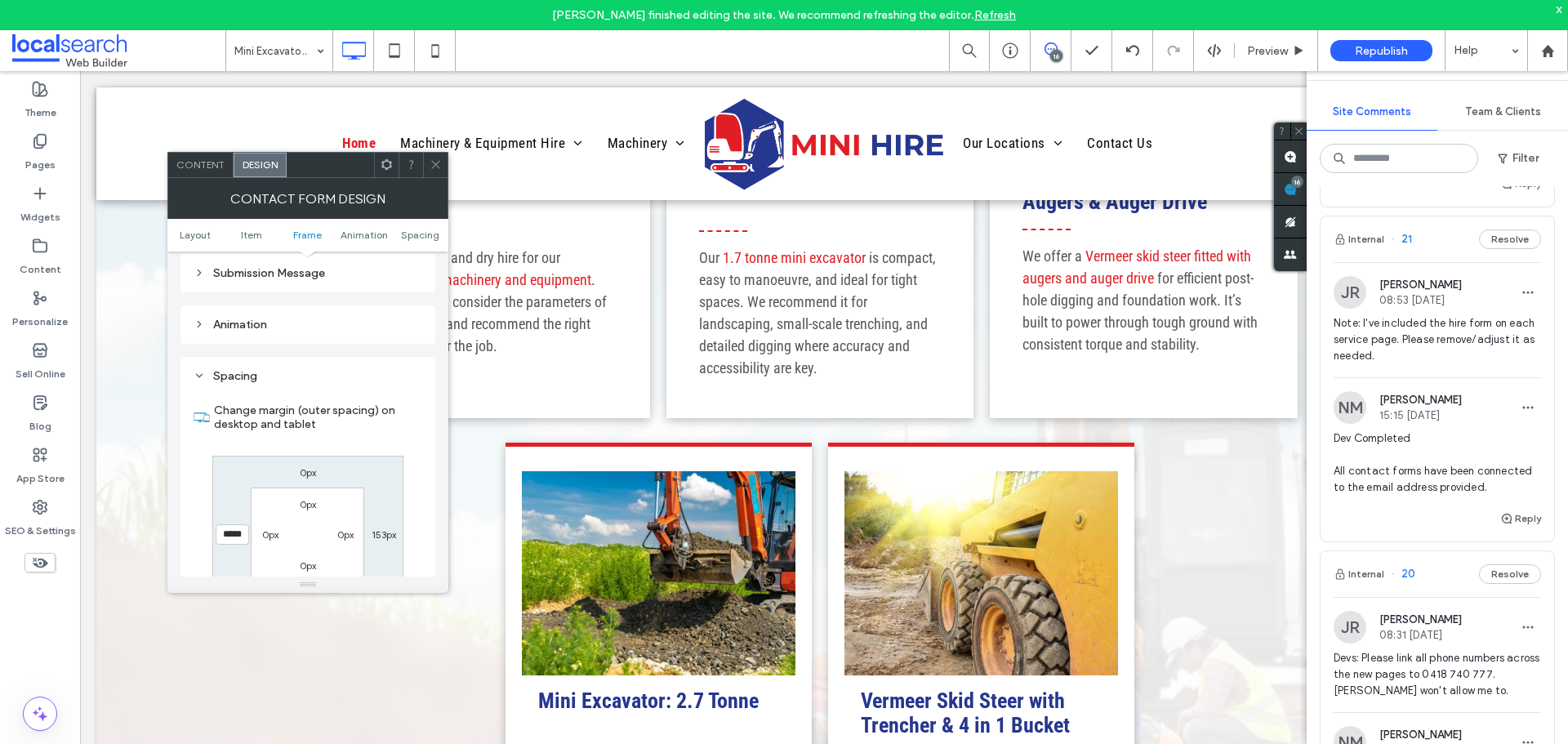
click at [437, 163] on use at bounding box center [435, 165] width 9 height 9
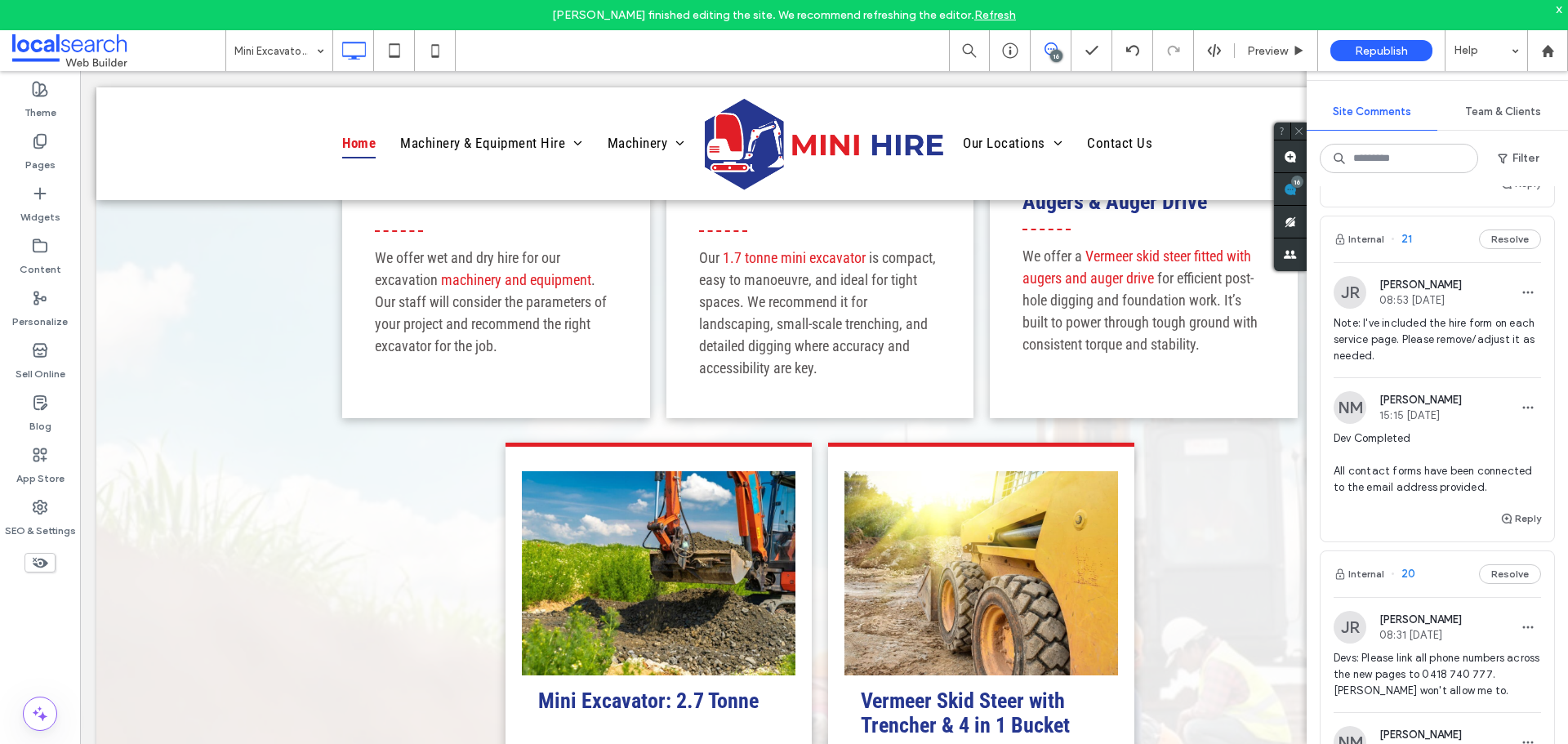
click at [1562, 5] on div "x" at bounding box center [1559, 9] width 8 height 14
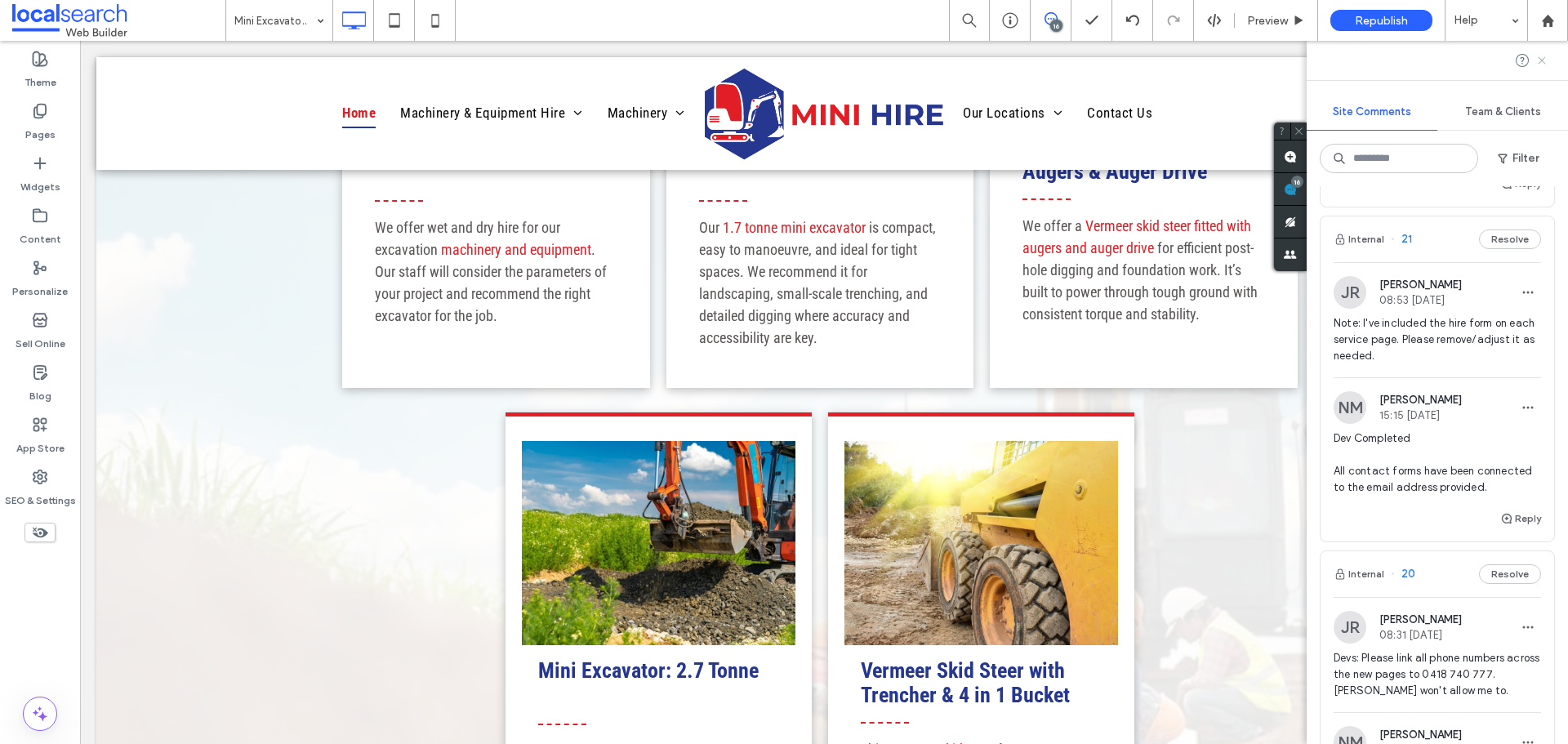
click at [1544, 60] on icon at bounding box center [1542, 61] width 13 height 13
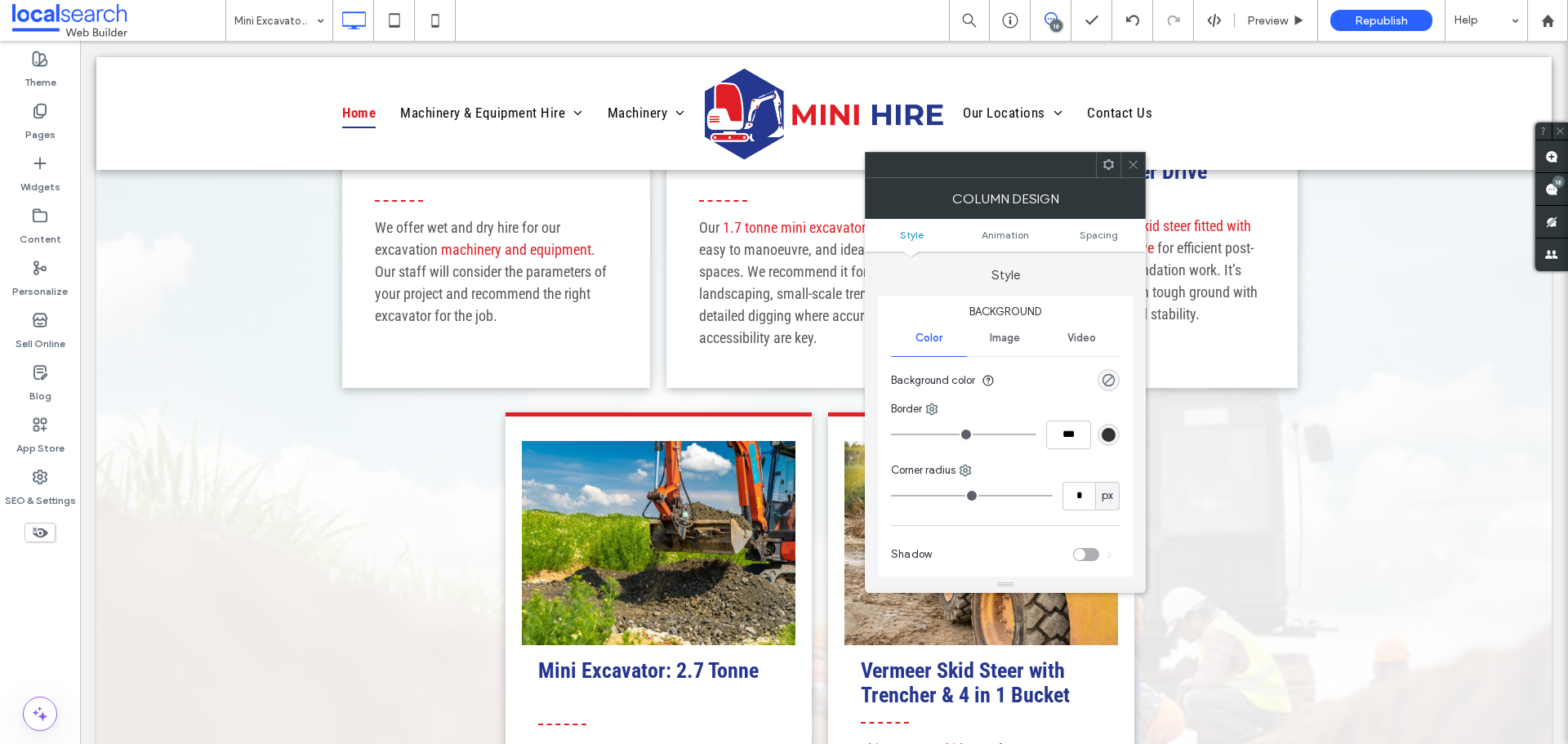
click at [1092, 549] on div "toggle" at bounding box center [1085, 555] width 26 height 13
click at [1096, 549] on div "toggle" at bounding box center [1085, 555] width 26 height 13
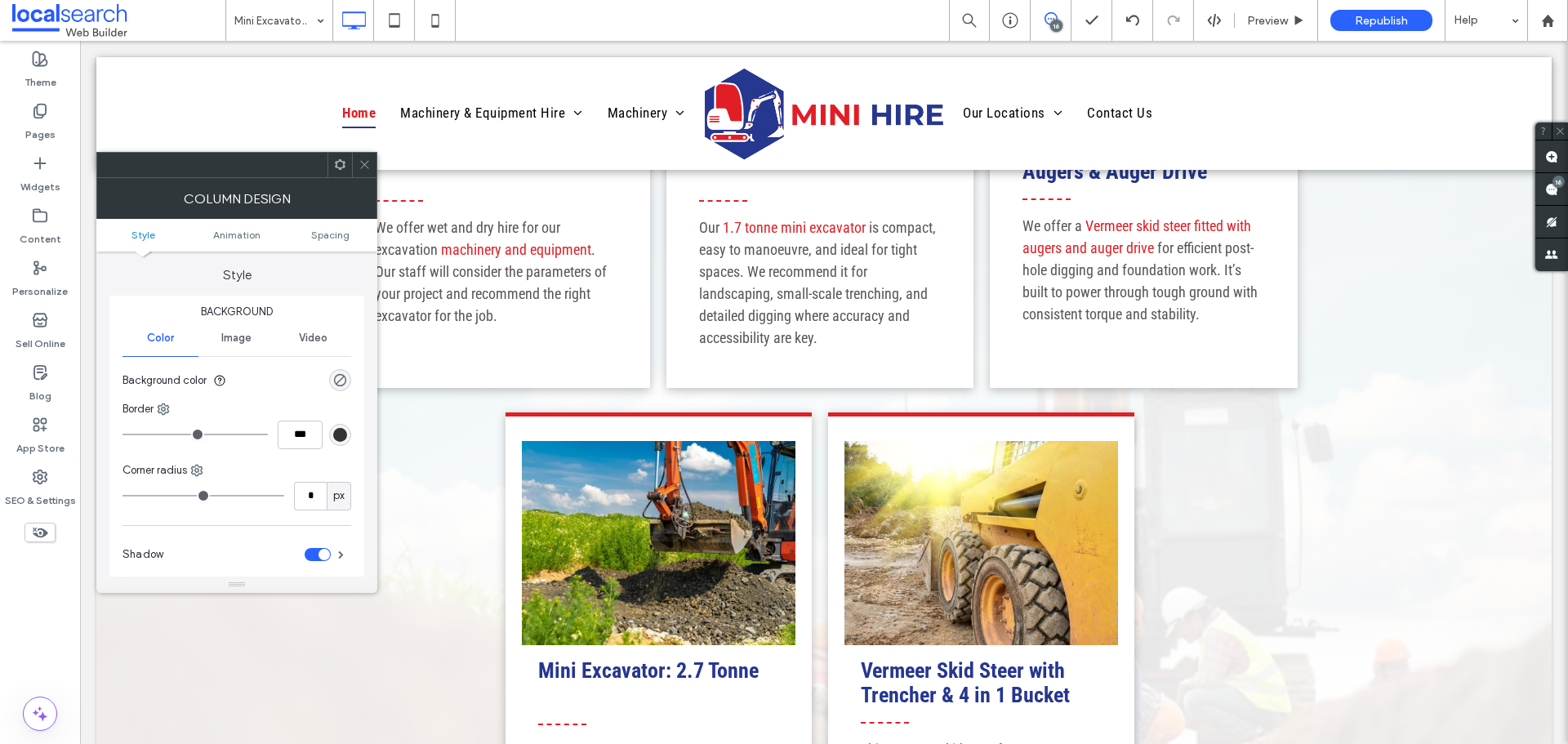
click at [321, 552] on div "toggle" at bounding box center [324, 555] width 11 height 11
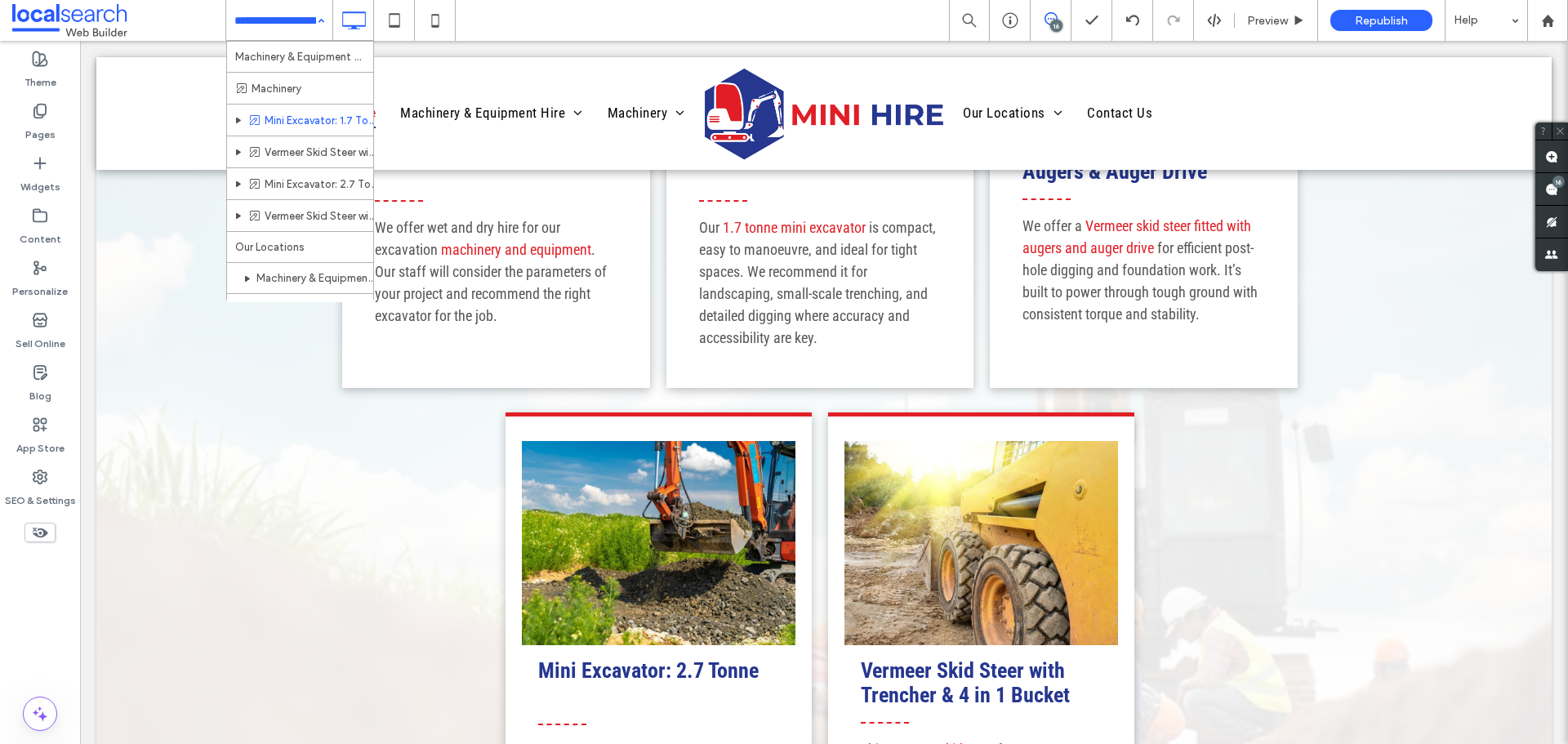
scroll to position [2, 0]
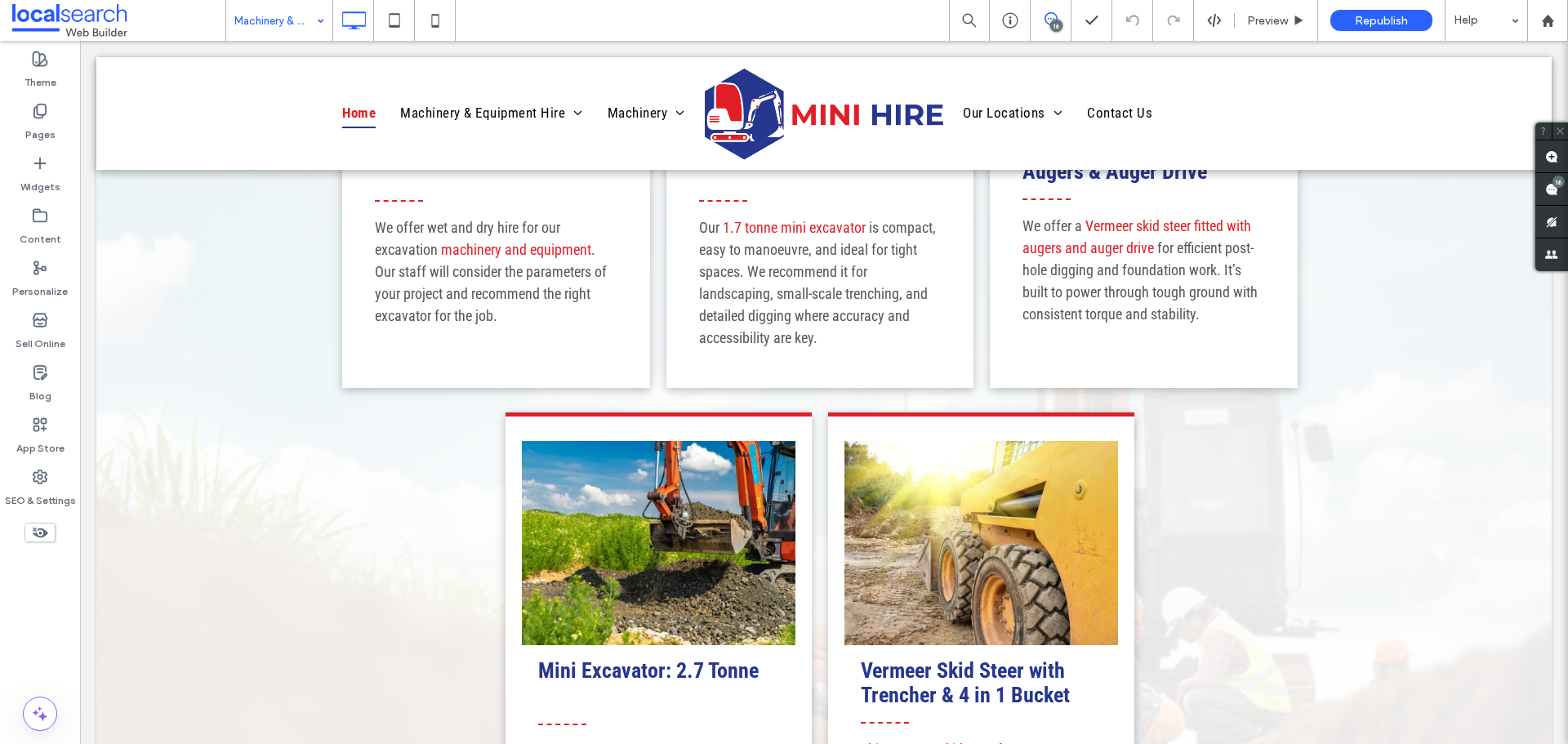
click at [277, 29] on input at bounding box center [275, 20] width 82 height 41
click at [1250, 17] on span "Preview" at bounding box center [1267, 21] width 41 height 14
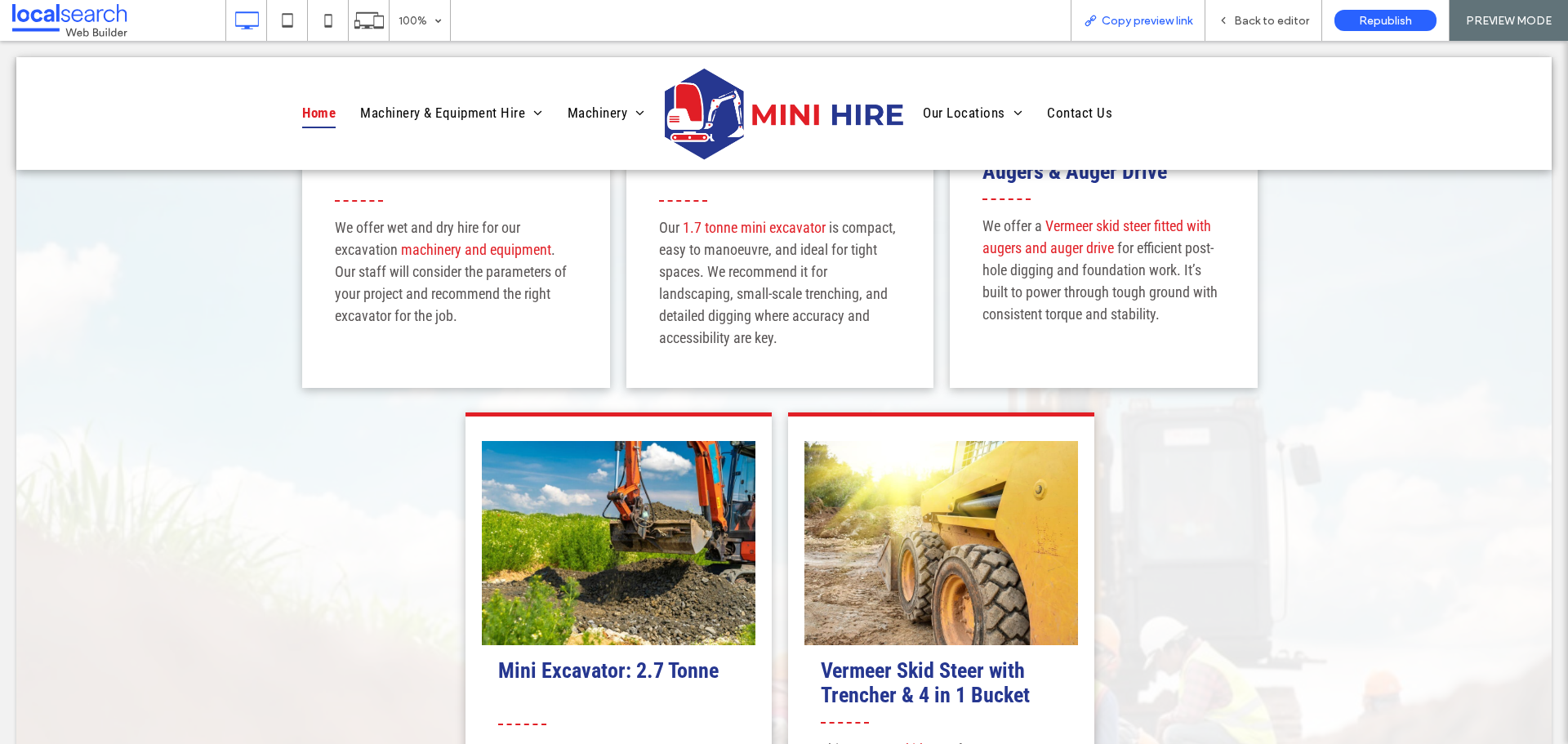
click at [1166, 20] on span "Copy preview link" at bounding box center [1147, 21] width 90 height 14
click at [1234, 6] on div "Back to editor" at bounding box center [1264, 20] width 117 height 41
click at [1233, 25] on div "Back to editor" at bounding box center [1264, 21] width 116 height 14
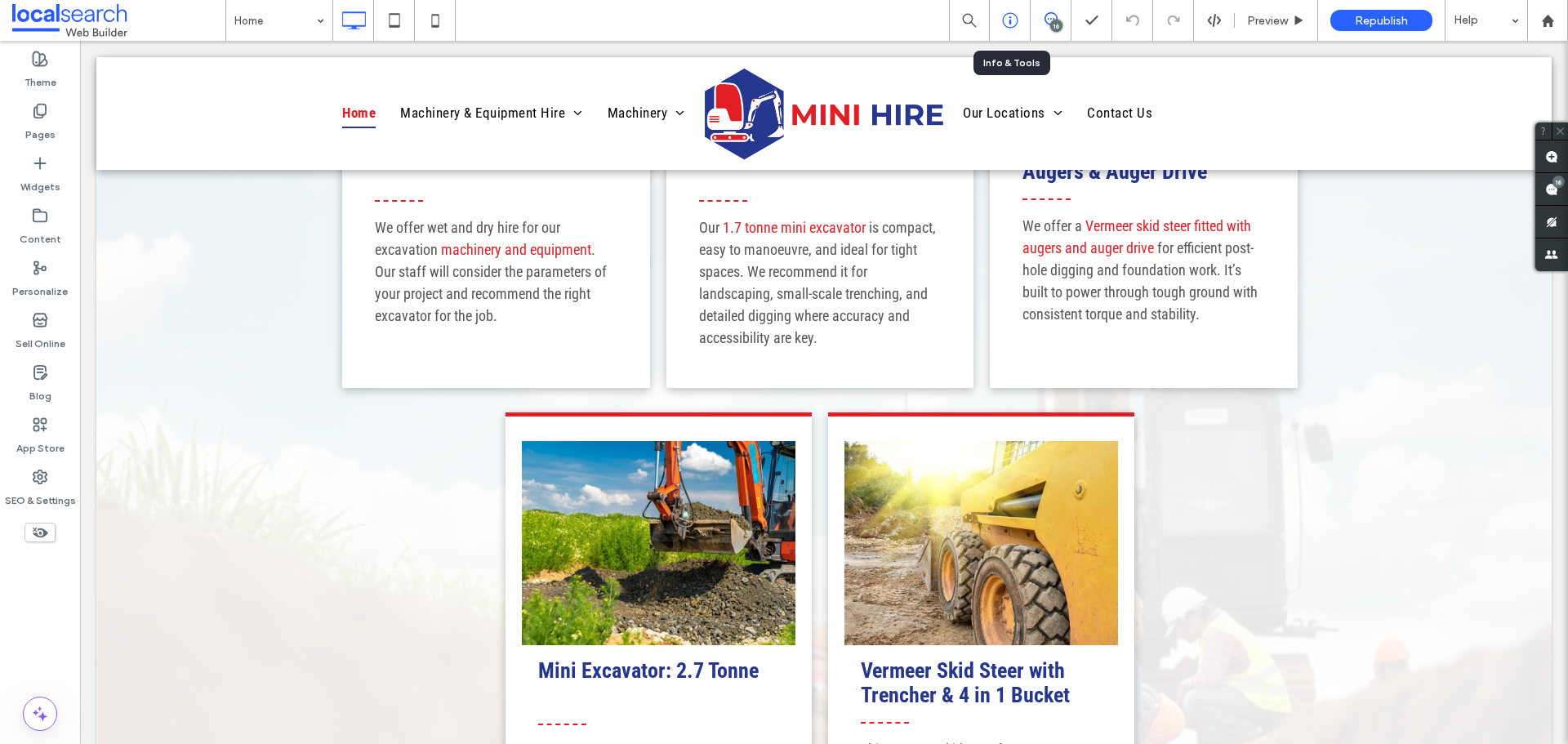
click at [1015, 29] on div at bounding box center [1010, 20] width 41 height 41
click at [1011, 12] on icon at bounding box center [1010, 20] width 16 height 16
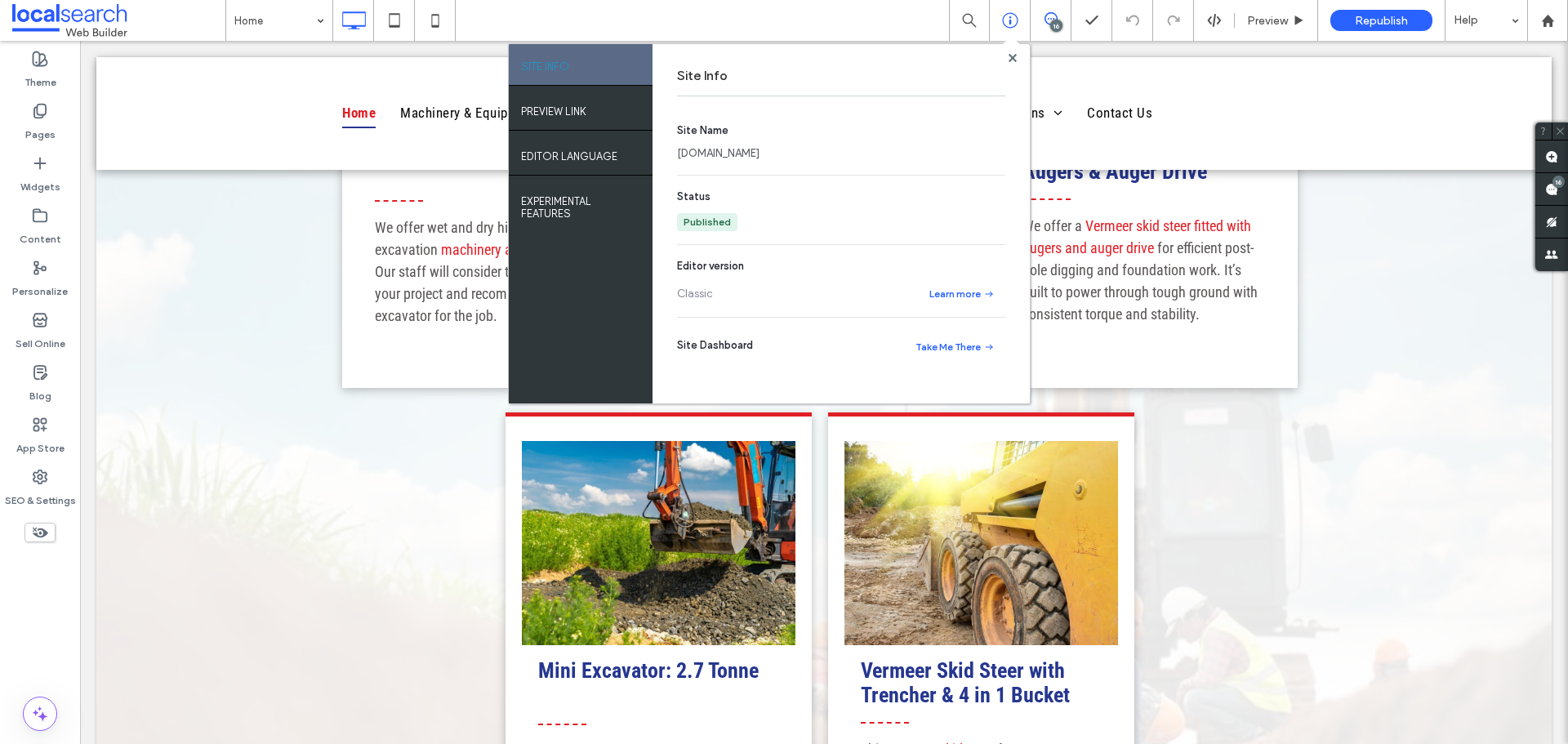
click at [758, 153] on link "[DOMAIN_NAME]" at bounding box center [718, 153] width 83 height 16
